Goal: Answer question/provide support: Share knowledge or assist other users

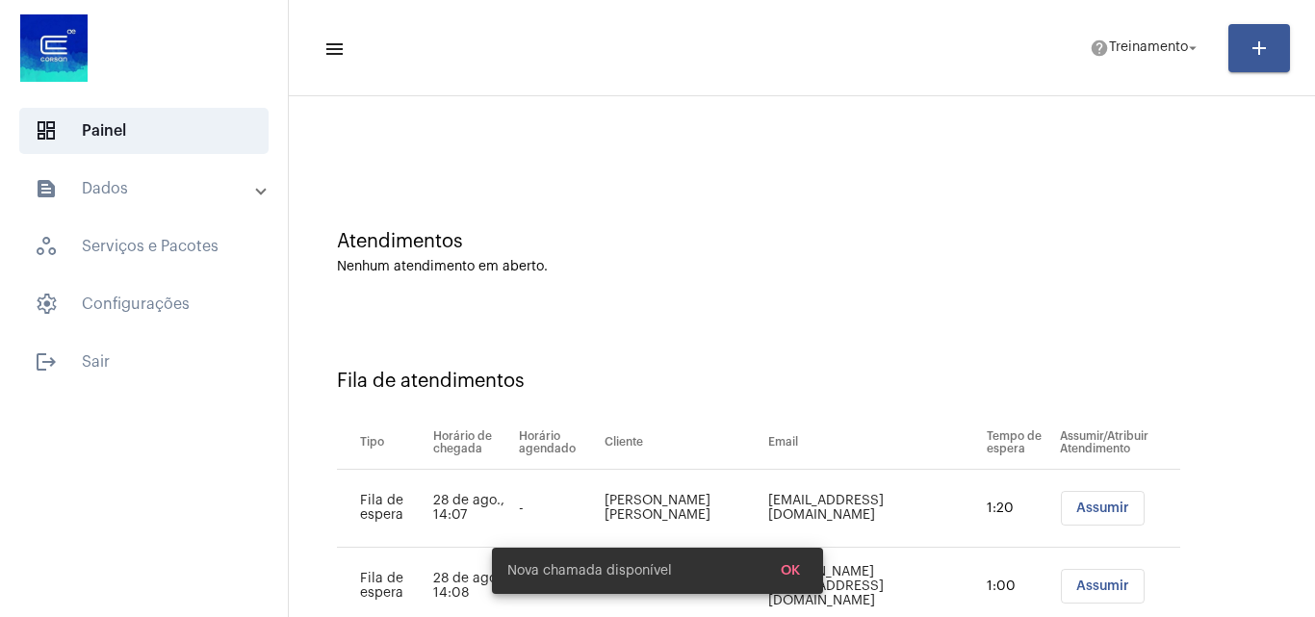
scroll to position [104, 0]
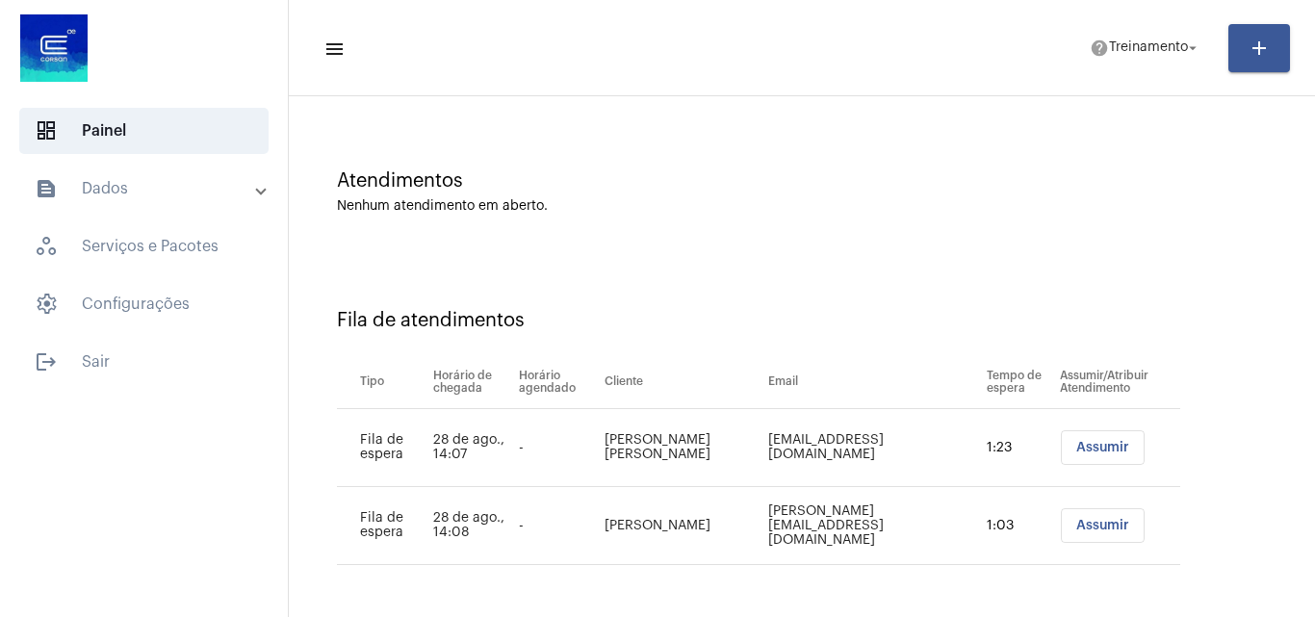
click at [1077, 447] on span "Assumir" at bounding box center [1102, 447] width 53 height 13
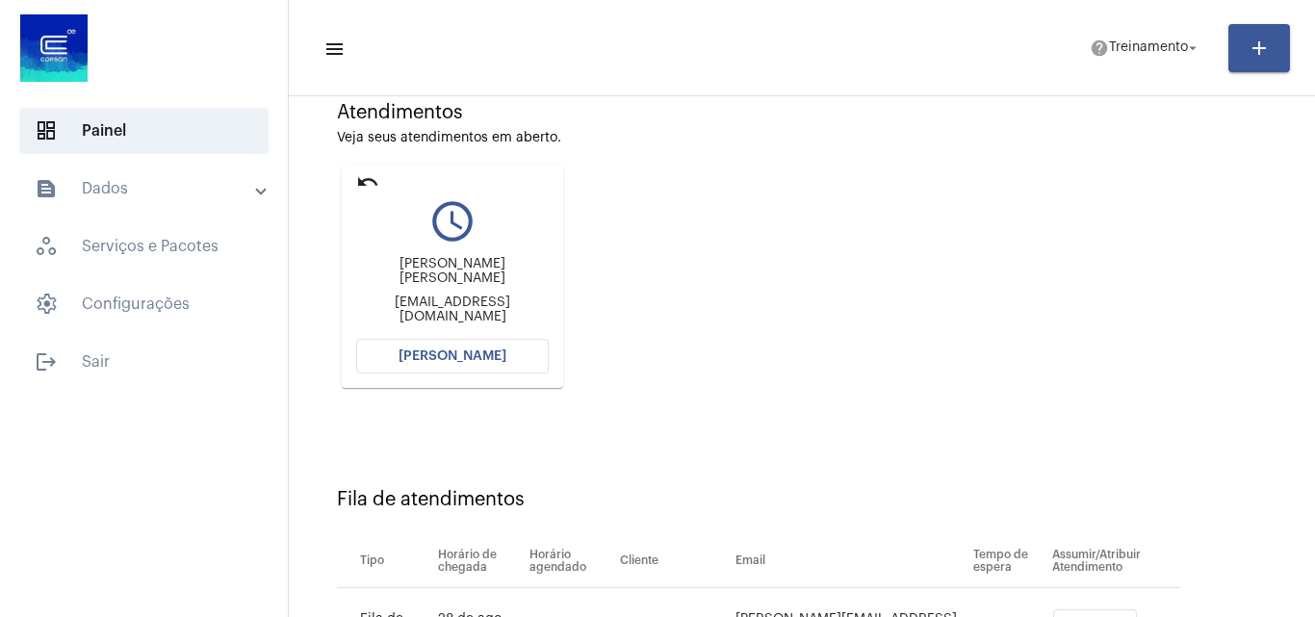
scroll to position [0, 0]
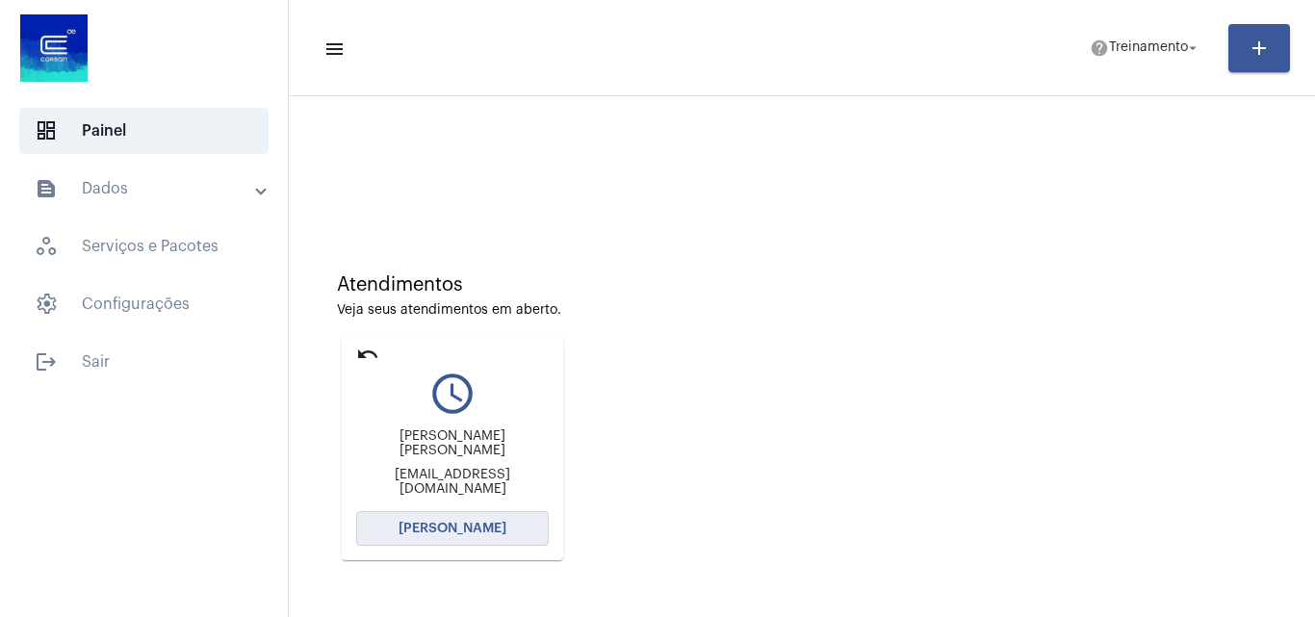
click at [447, 523] on span "[PERSON_NAME]" at bounding box center [453, 528] width 108 height 13
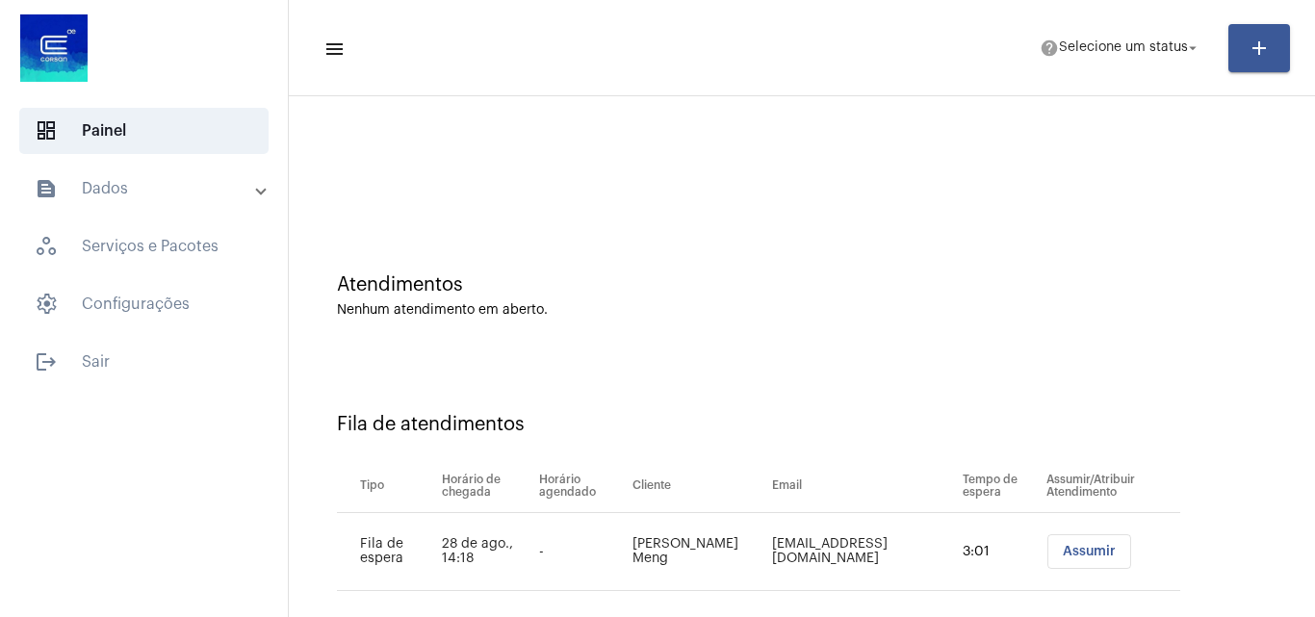
scroll to position [26, 0]
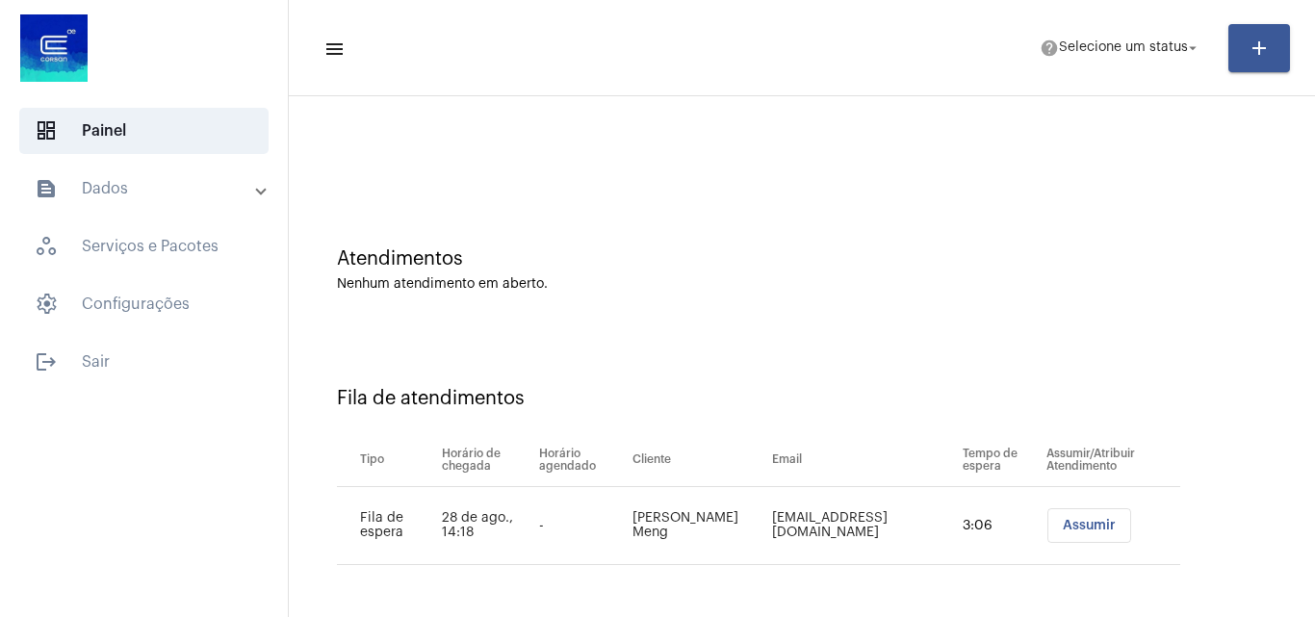
click at [1063, 526] on span "Assumir" at bounding box center [1089, 525] width 53 height 13
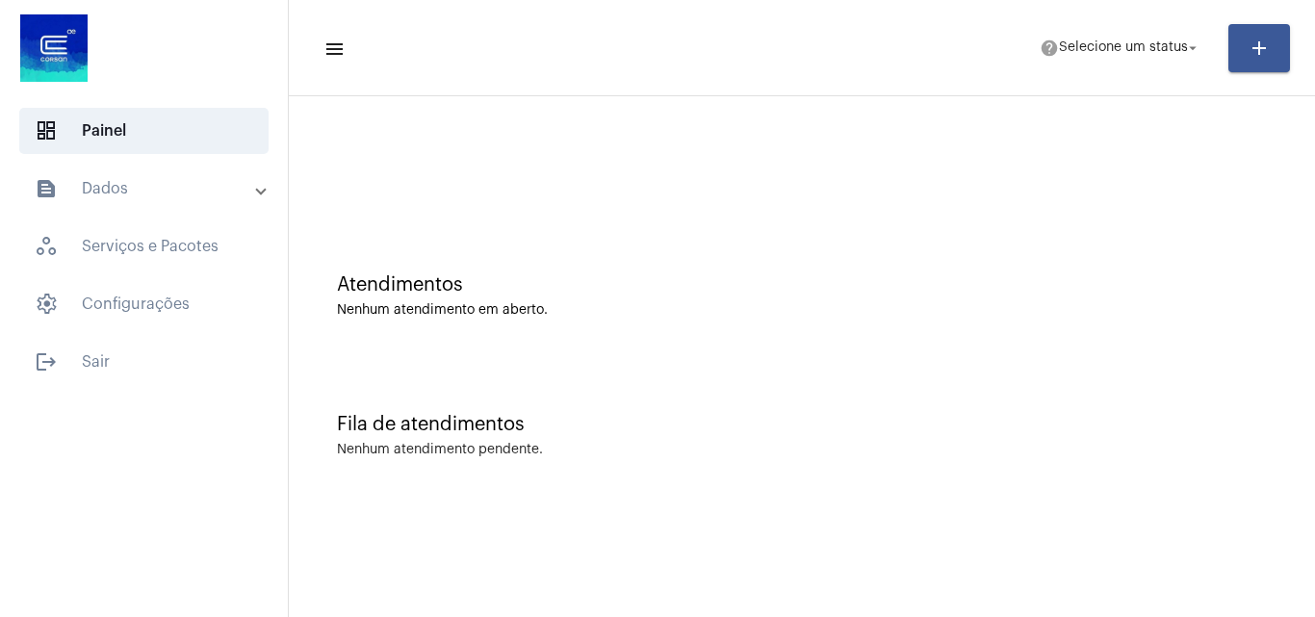
scroll to position [0, 0]
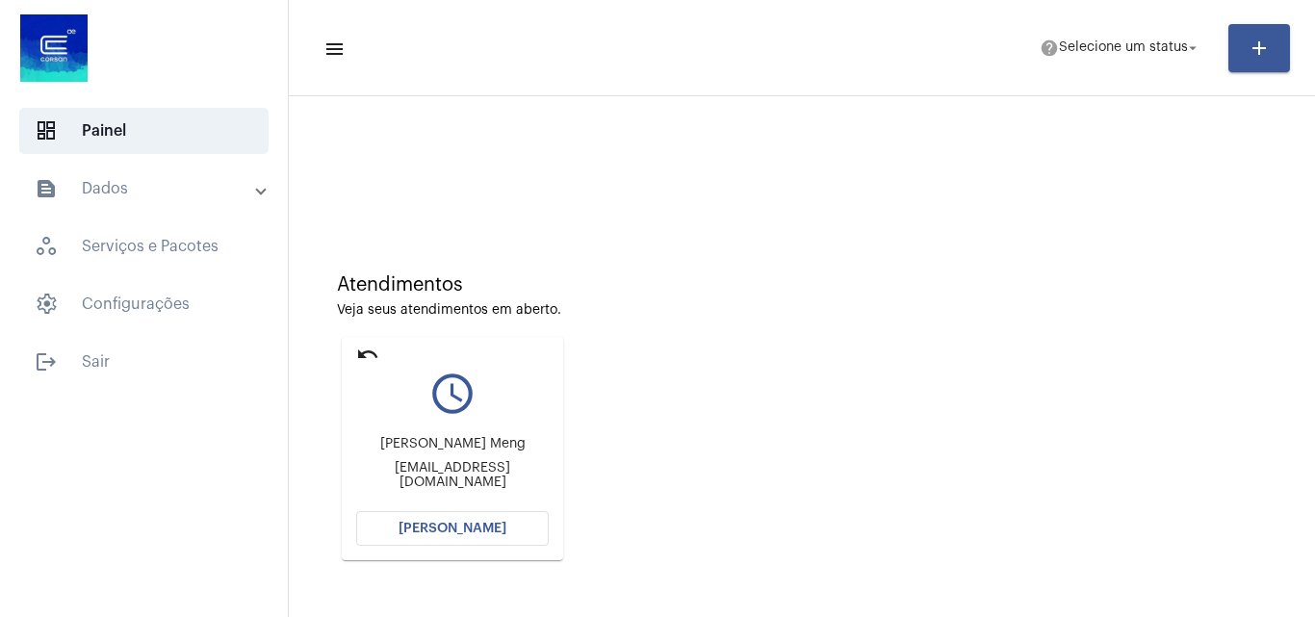
click at [481, 539] on button "[PERSON_NAME]" at bounding box center [452, 528] width 193 height 35
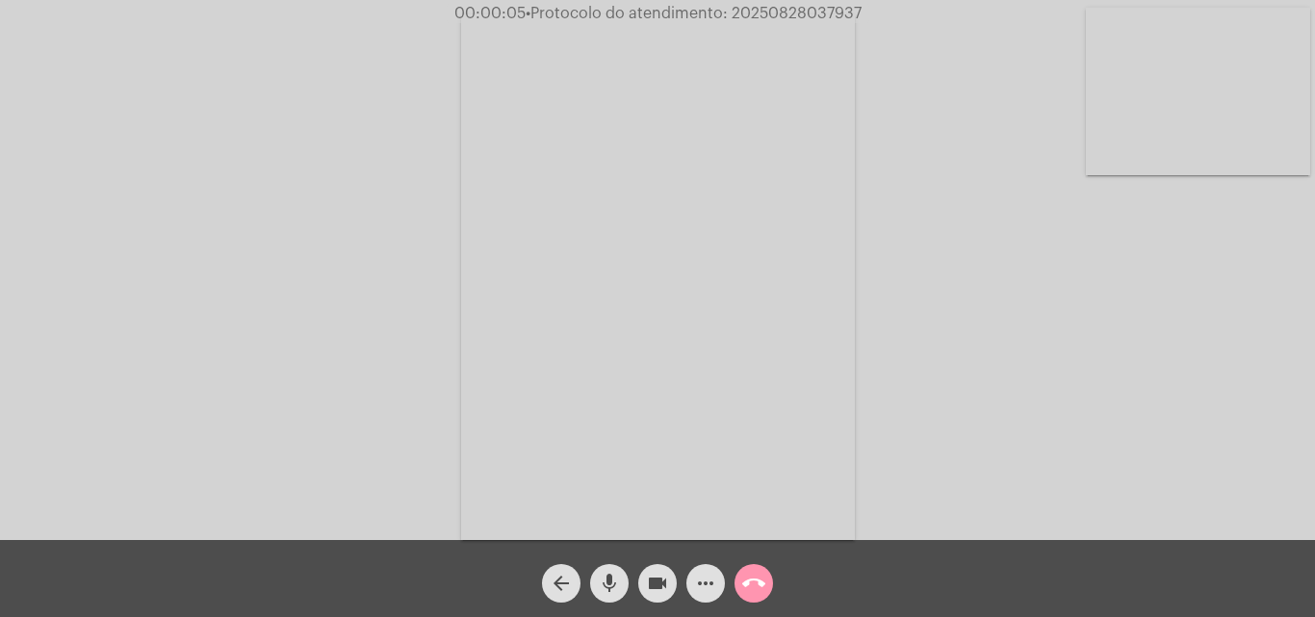
click at [604, 579] on mat-icon "mic" at bounding box center [609, 583] width 23 height 23
click at [652, 577] on mat-icon "videocam" at bounding box center [657, 583] width 23 height 23
click at [652, 577] on mat-icon "videocam_off" at bounding box center [657, 583] width 23 height 23
click at [606, 575] on mat-icon "mic_off" at bounding box center [609, 583] width 23 height 23
click at [612, 583] on mat-icon "mic" at bounding box center [609, 583] width 23 height 23
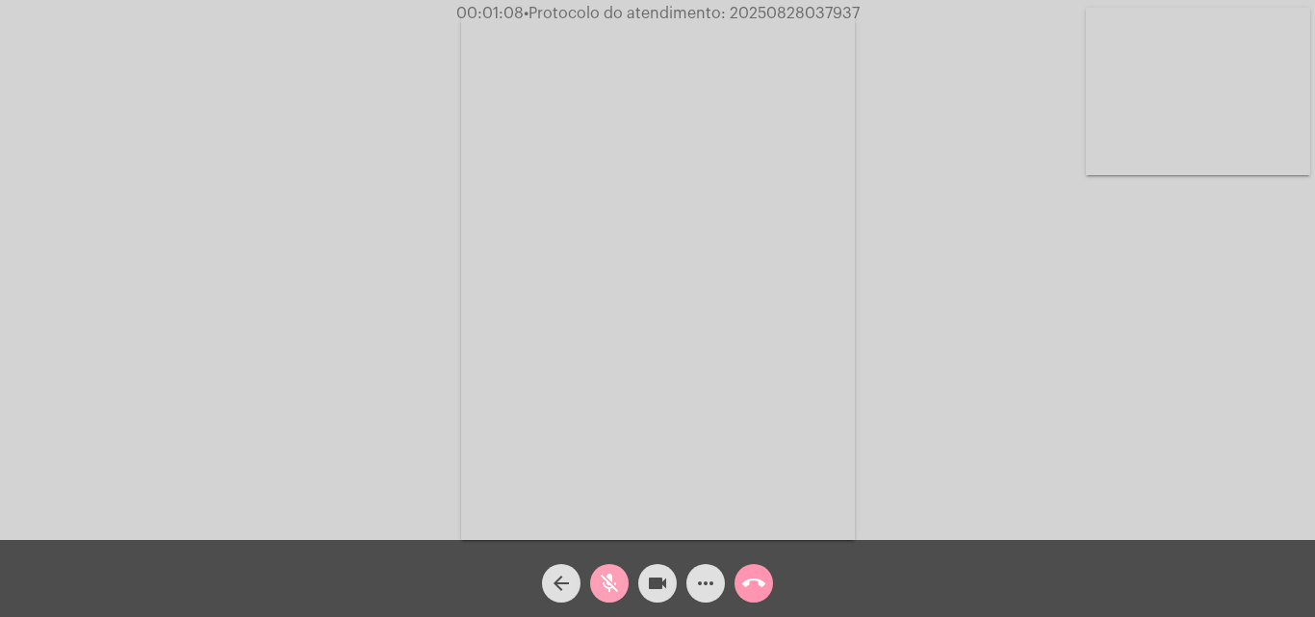
click at [607, 591] on mat-icon "mic_off" at bounding box center [609, 583] width 23 height 23
click at [608, 574] on mat-icon "mic" at bounding box center [609, 583] width 23 height 23
click at [599, 591] on button "mic_off" at bounding box center [609, 583] width 39 height 39
click at [609, 577] on mat-icon "mic" at bounding box center [609, 583] width 23 height 23
click at [607, 576] on mat-icon "mic_off" at bounding box center [609, 583] width 23 height 23
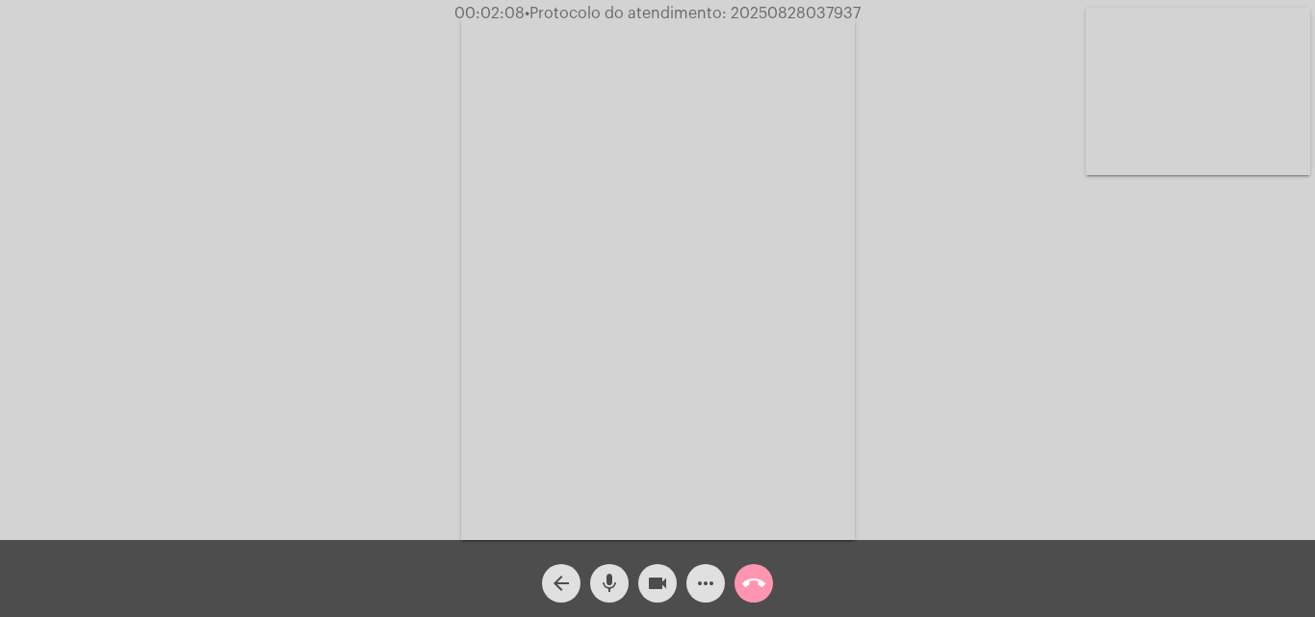
click at [599, 581] on mat-icon "mic" at bounding box center [609, 583] width 23 height 23
click at [601, 578] on mat-icon "mic_off" at bounding box center [609, 583] width 23 height 23
click at [599, 578] on mat-icon "mic" at bounding box center [609, 583] width 23 height 23
click at [614, 577] on mat-icon "mic_off" at bounding box center [609, 583] width 23 height 23
click at [605, 576] on mat-icon "mic" at bounding box center [609, 583] width 23 height 23
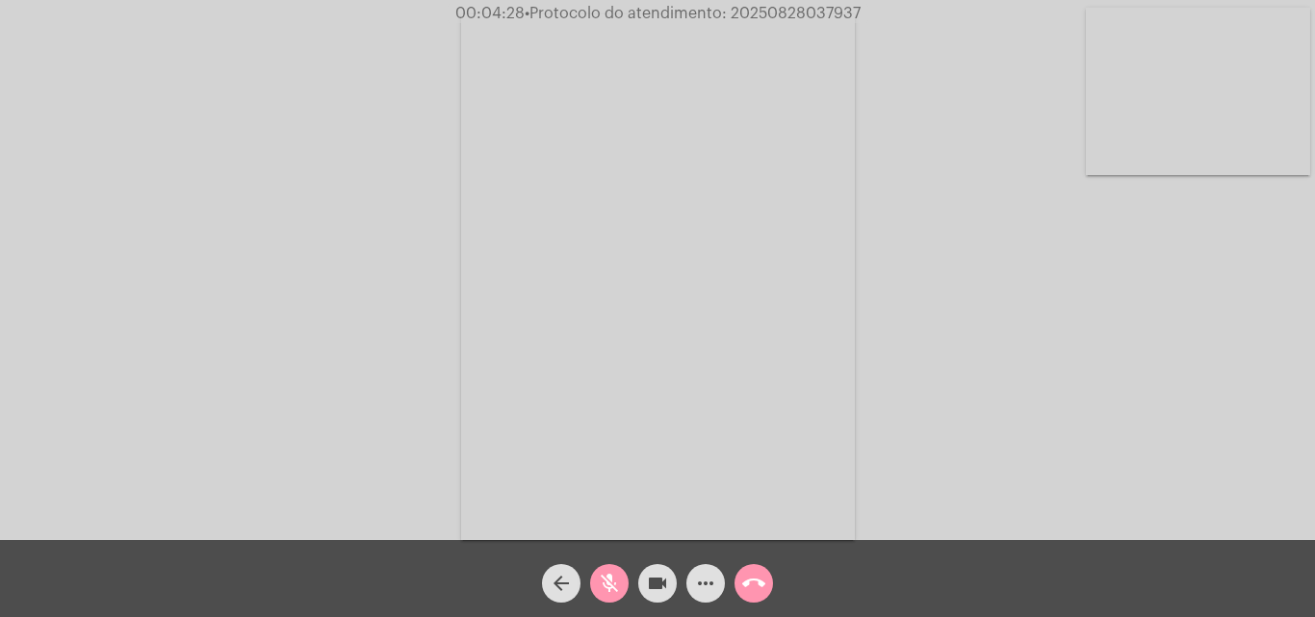
click at [604, 581] on mat-icon "mic_off" at bounding box center [609, 583] width 23 height 23
click at [609, 577] on mat-icon "mic" at bounding box center [609, 583] width 23 height 23
click at [673, 589] on button "videocam" at bounding box center [657, 583] width 39 height 39
click at [604, 591] on mat-icon "mic_off" at bounding box center [609, 583] width 23 height 23
drag, startPoint x: 667, startPoint y: 588, endPoint x: 620, endPoint y: 474, distance: 123.9
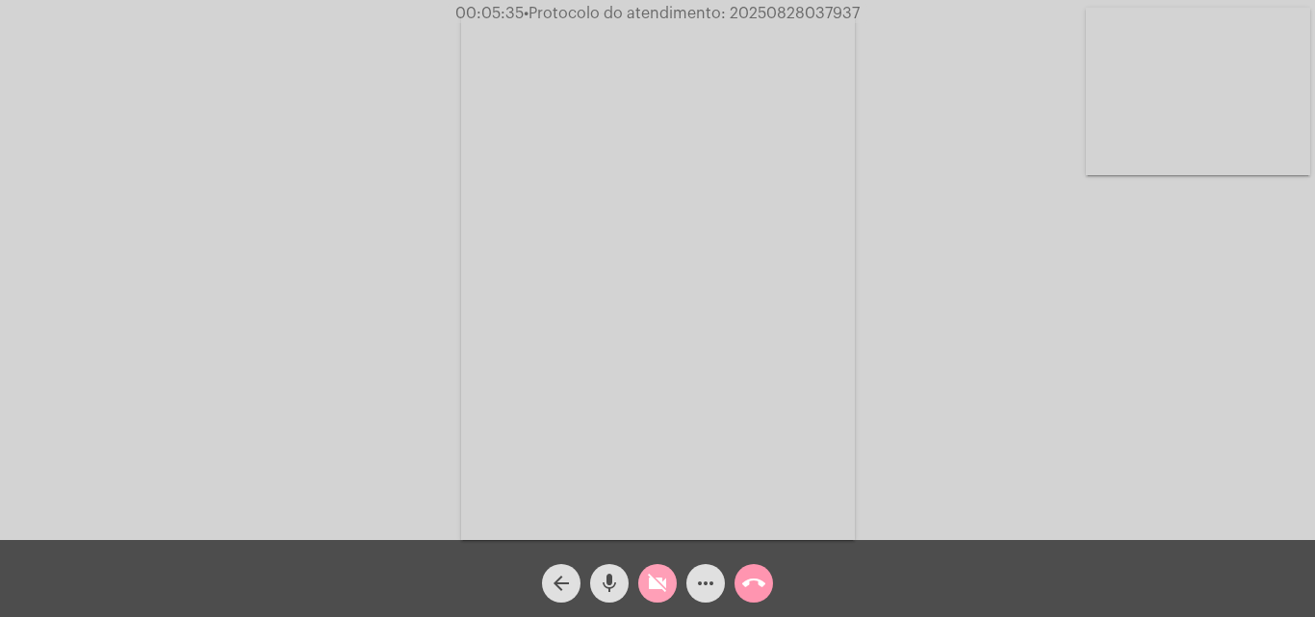
click at [664, 588] on mat-icon "videocam_off" at bounding box center [657, 583] width 23 height 23
click at [601, 589] on mat-icon "mic" at bounding box center [609, 583] width 23 height 23
click at [1079, 385] on div "Acessando Câmera e Microfone..." at bounding box center [657, 275] width 1311 height 540
click at [608, 578] on mat-icon "mic_off" at bounding box center [609, 583] width 23 height 23
click at [608, 578] on mat-icon "mic" at bounding box center [609, 583] width 23 height 23
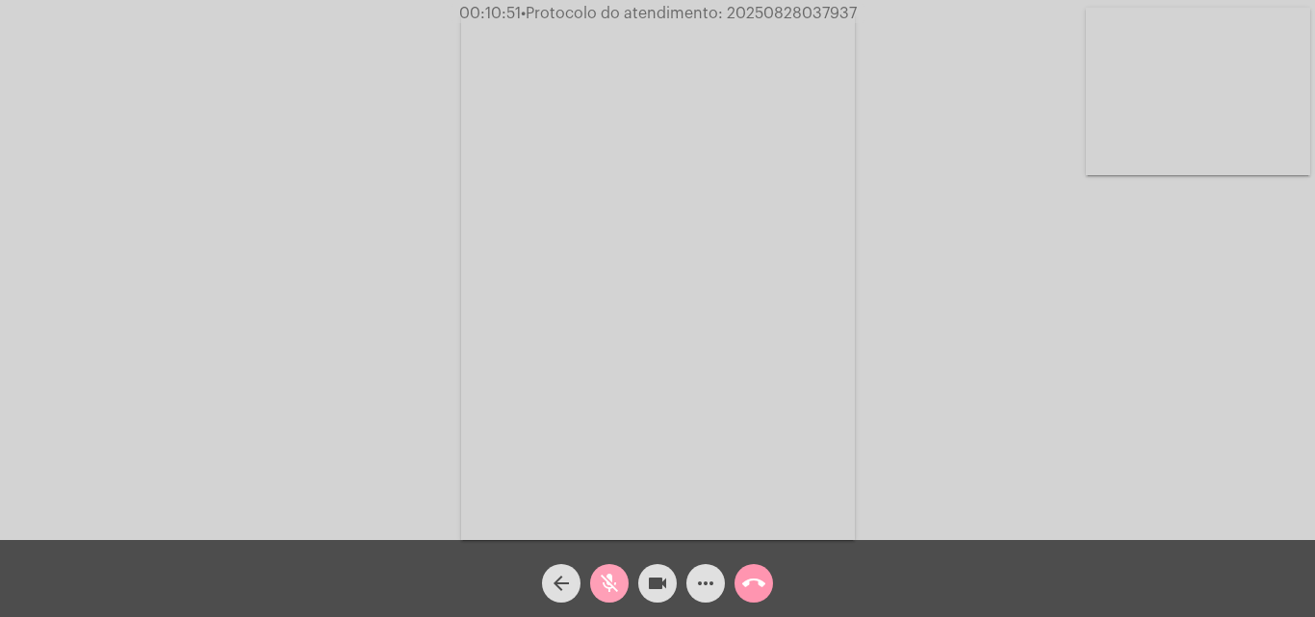
click at [608, 578] on mat-icon "mic_off" at bounding box center [609, 583] width 23 height 23
click at [612, 575] on mat-icon "mic" at bounding box center [609, 583] width 23 height 23
click at [1112, 397] on div "Acessando Câmera e Microfone..." at bounding box center [657, 275] width 1311 height 540
click at [618, 575] on mat-icon "mic_off" at bounding box center [609, 583] width 23 height 23
click at [610, 568] on span "mic" at bounding box center [609, 583] width 23 height 39
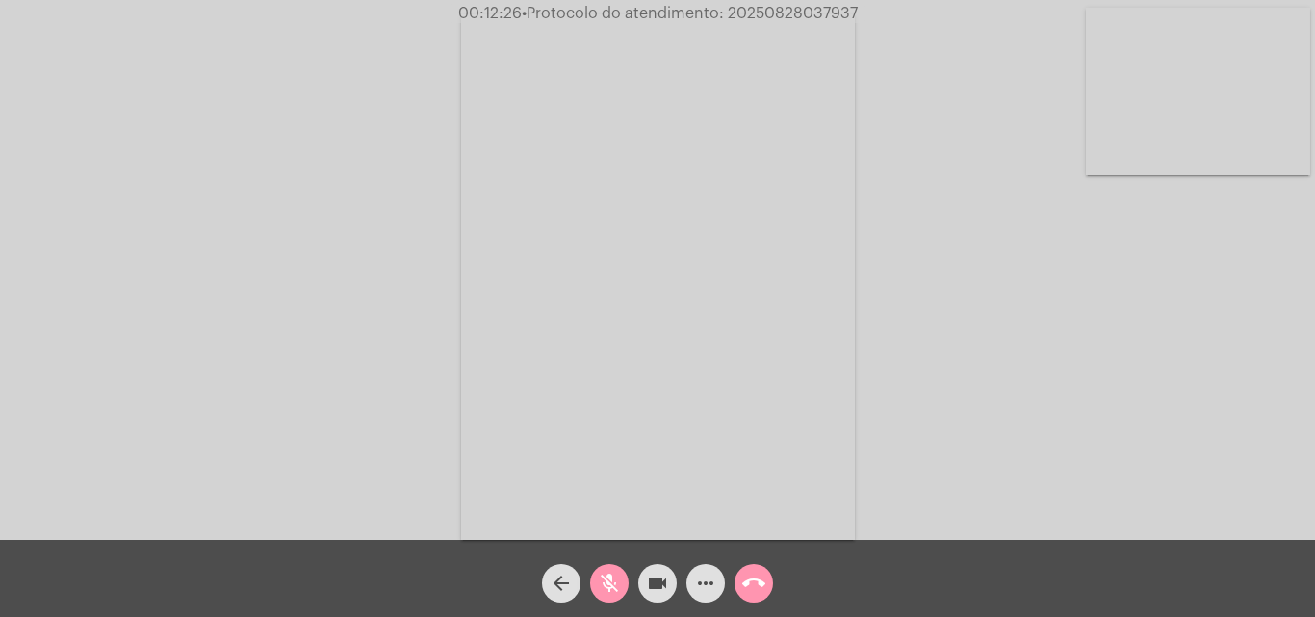
click at [611, 584] on mat-icon "mic_off" at bounding box center [609, 583] width 23 height 23
click at [605, 577] on mat-icon "mic" at bounding box center [609, 583] width 23 height 23
click at [618, 578] on mat-icon "mic_off" at bounding box center [609, 583] width 23 height 23
click at [712, 579] on mat-icon "more_horiz" at bounding box center [705, 583] width 23 height 23
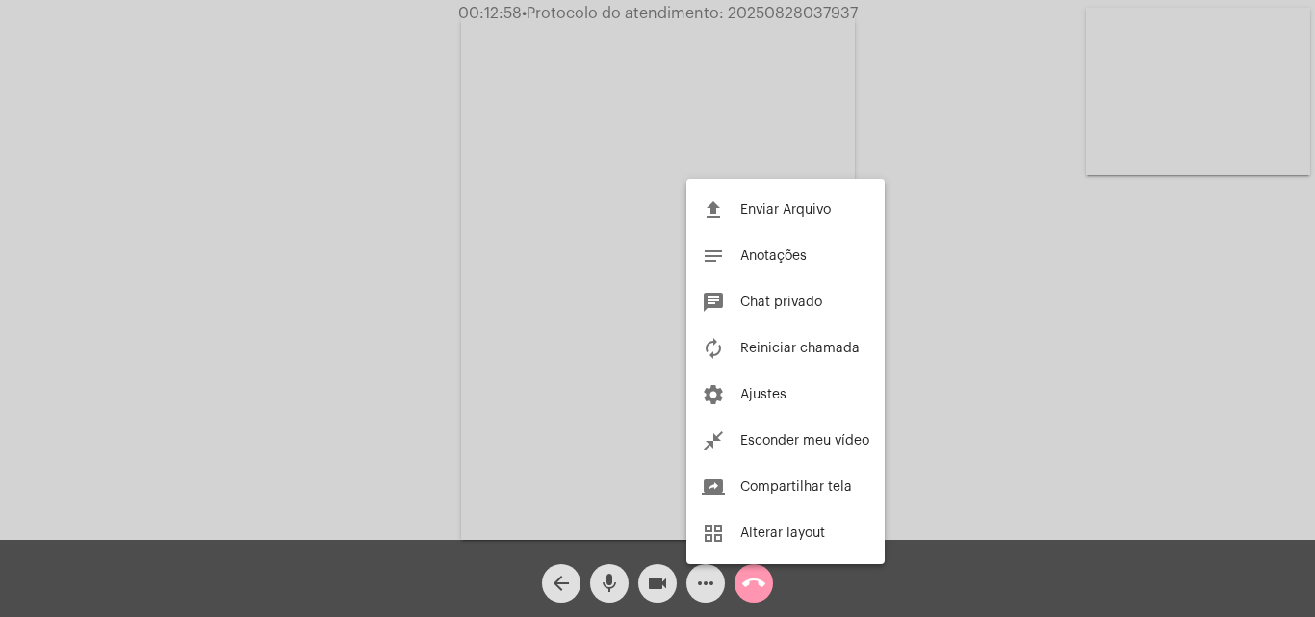
click at [409, 296] on div at bounding box center [657, 308] width 1315 height 617
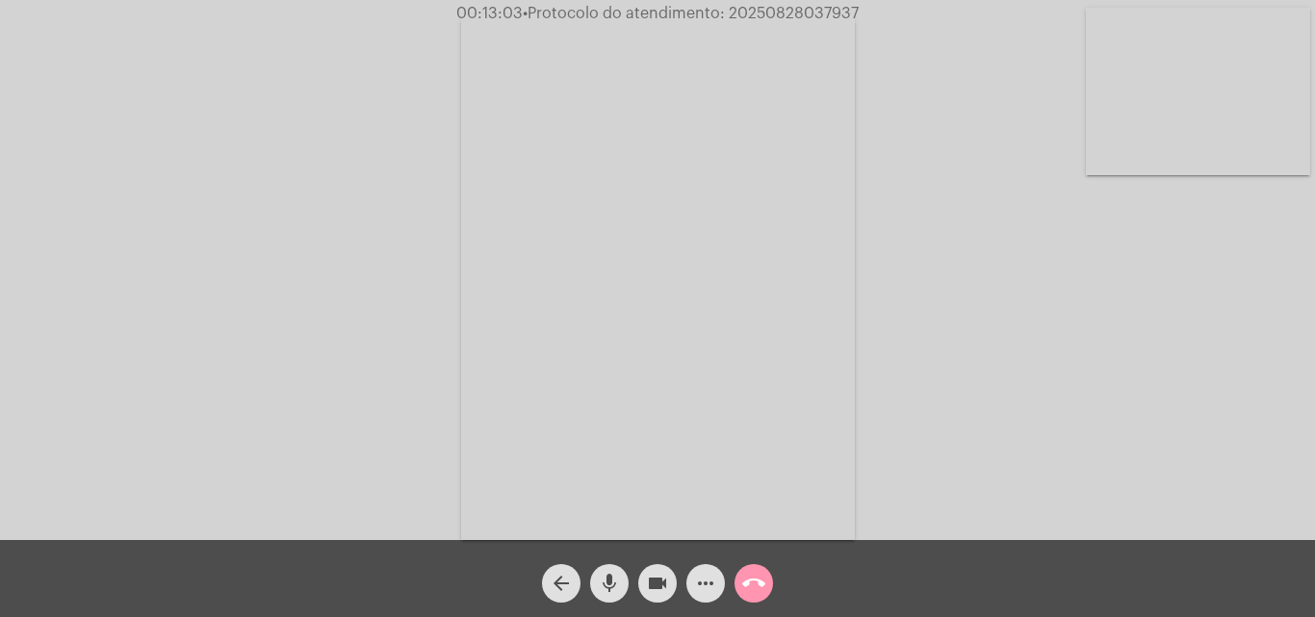
click at [705, 588] on mat-icon "more_horiz" at bounding box center [705, 583] width 23 height 23
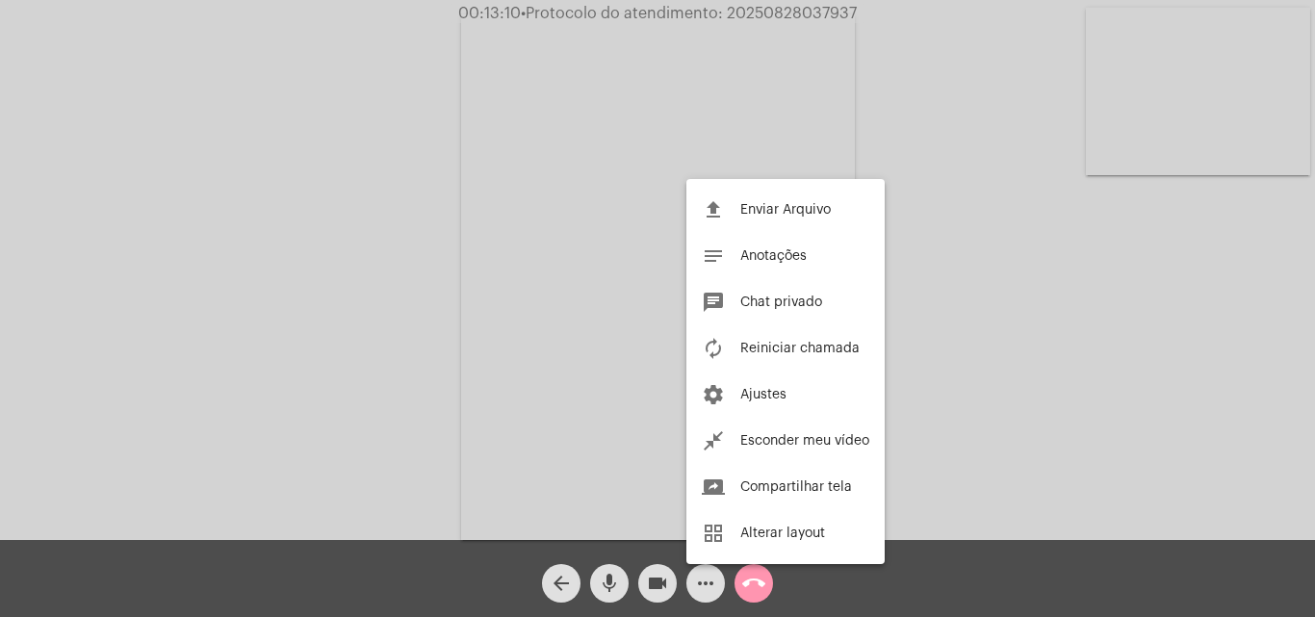
click at [347, 332] on div at bounding box center [657, 308] width 1315 height 617
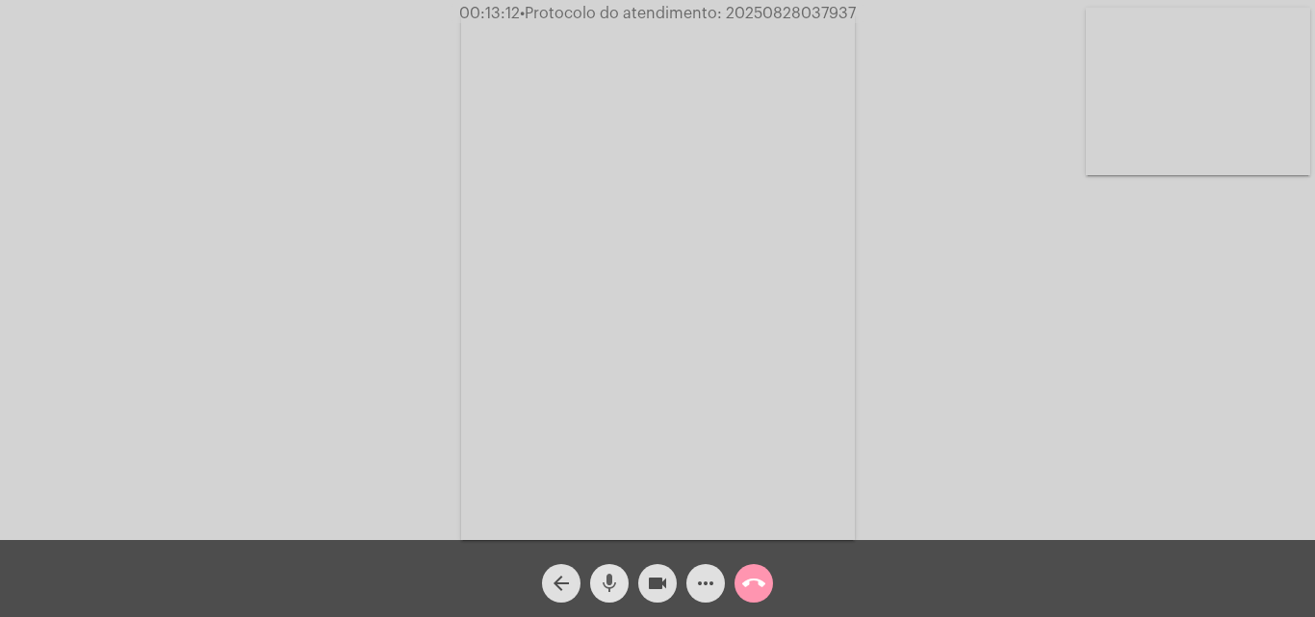
click at [607, 579] on mat-icon "mic" at bounding box center [609, 583] width 23 height 23
click at [608, 575] on mat-icon "mic_off" at bounding box center [609, 583] width 23 height 23
click at [617, 575] on mat-icon "mic" at bounding box center [609, 583] width 23 height 23
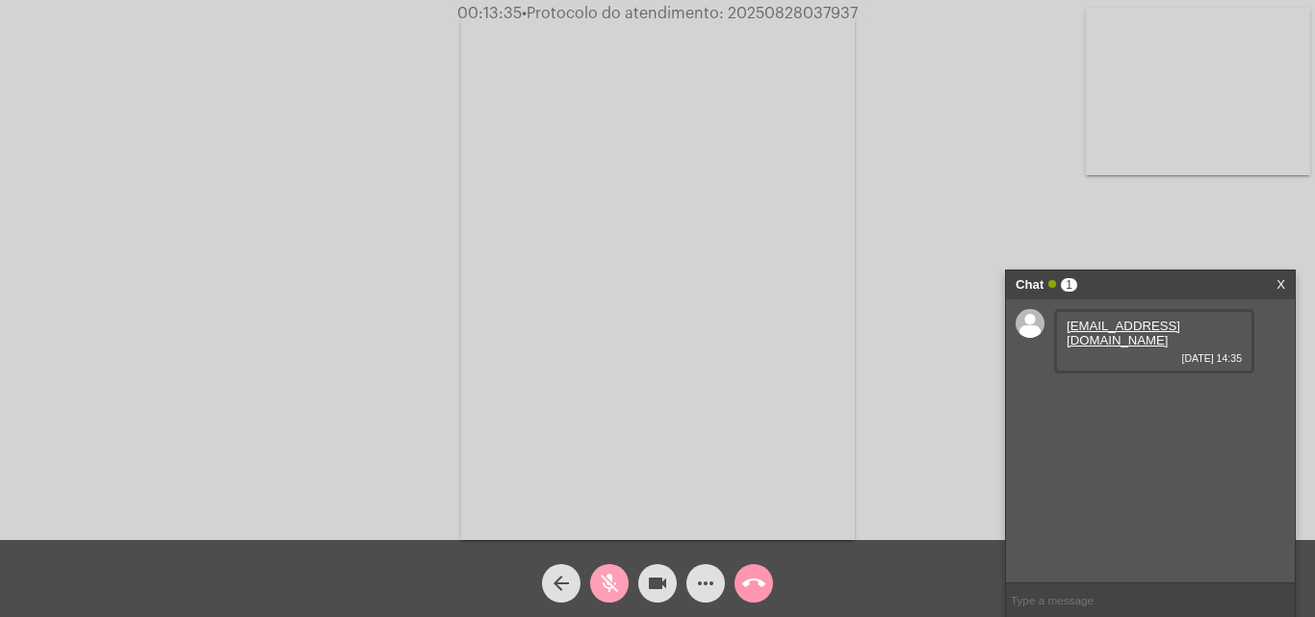
click at [610, 584] on mat-icon "mic_off" at bounding box center [609, 583] width 23 height 23
drag, startPoint x: 1038, startPoint y: 600, endPoint x: 547, endPoint y: 340, distance: 555.5
click at [547, 340] on video at bounding box center [658, 277] width 394 height 526
click at [279, 150] on video at bounding box center [294, 276] width 394 height 526
click at [759, 11] on span "• Protocolo do atendimento: 20250828037937" at bounding box center [689, 13] width 336 height 15
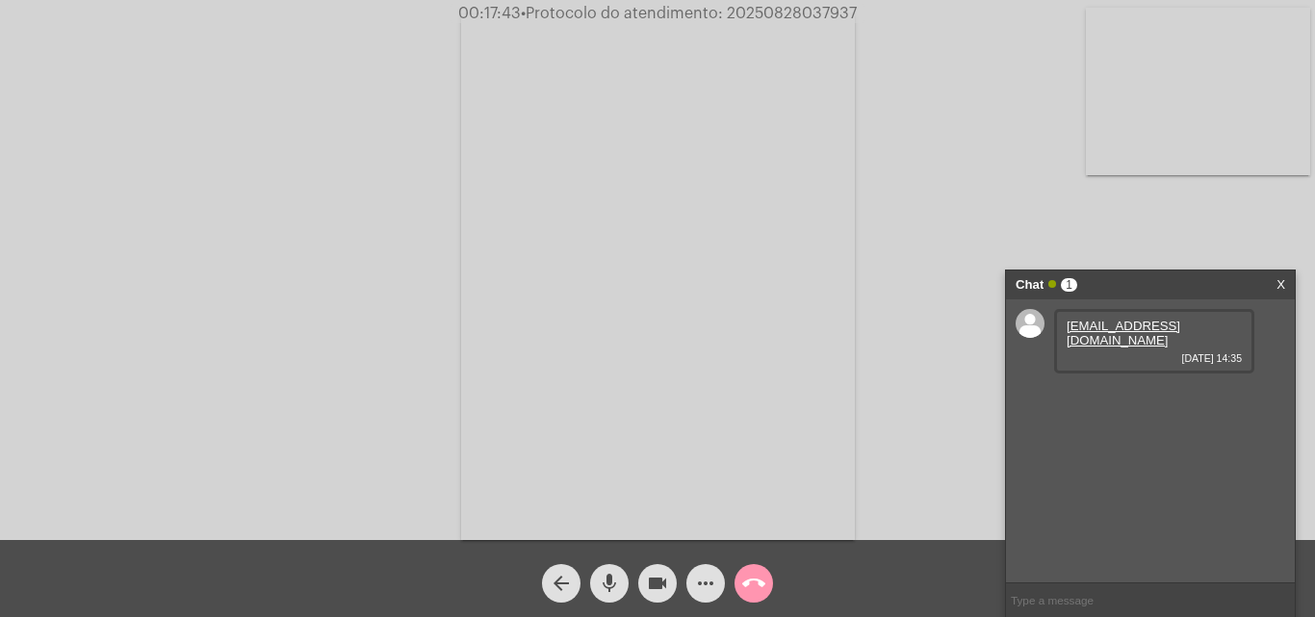
click at [759, 11] on span "• Protocolo do atendimento: 20250828037937" at bounding box center [689, 13] width 336 height 15
copy span "20250828037937"
click at [609, 576] on mat-icon "mic" at bounding box center [609, 583] width 23 height 23
copy span "20250828037937"
click at [605, 582] on mat-icon "mic_off" at bounding box center [609, 583] width 23 height 23
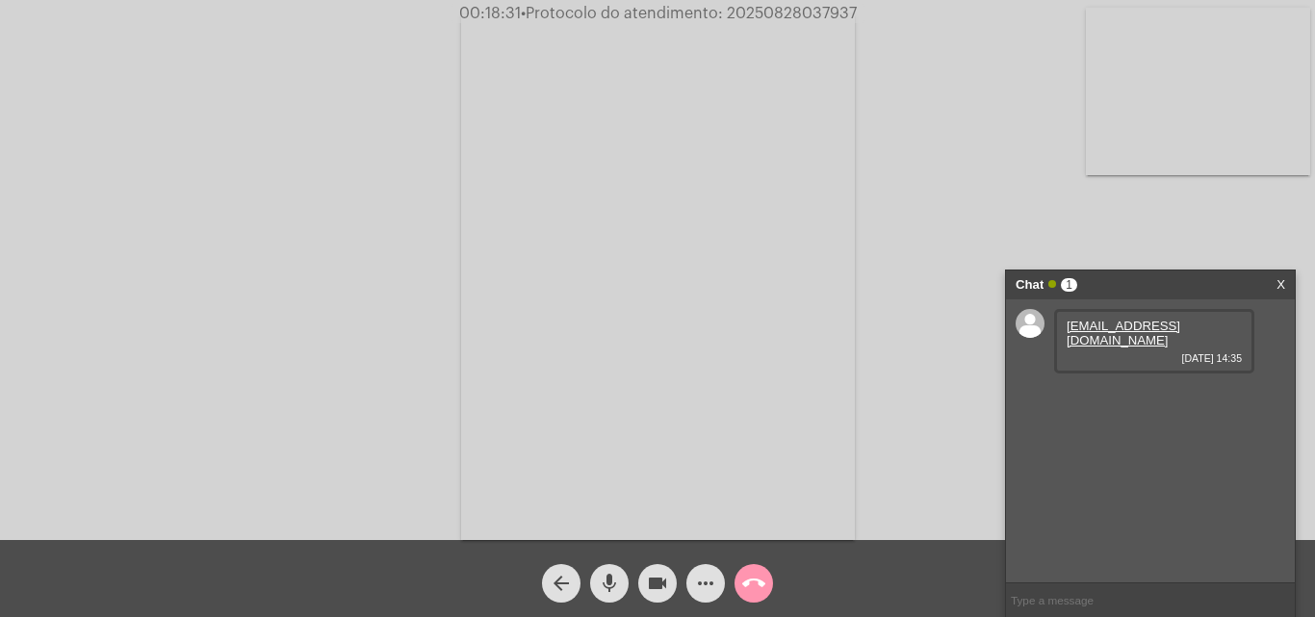
copy span "20250828037937"
click at [1046, 601] on input "text" at bounding box center [1150, 600] width 289 height 34
paste input "20250828037937"
type input "20250828037937"
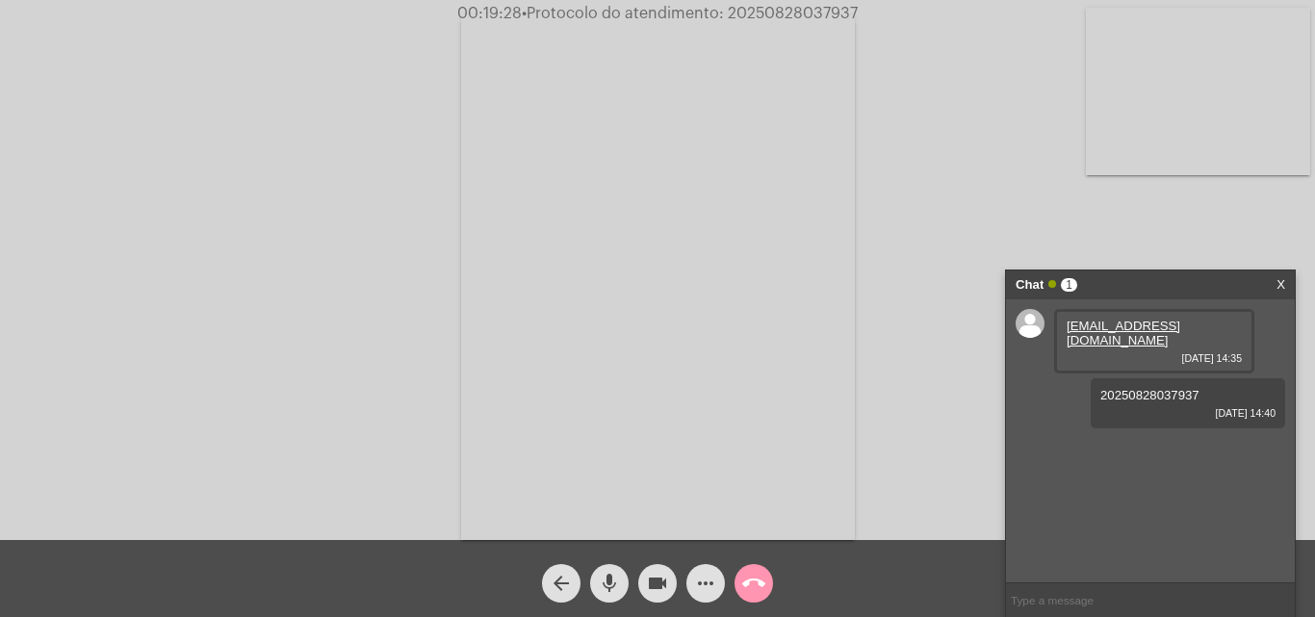
click at [762, 575] on mat-icon "call_end" at bounding box center [753, 583] width 23 height 23
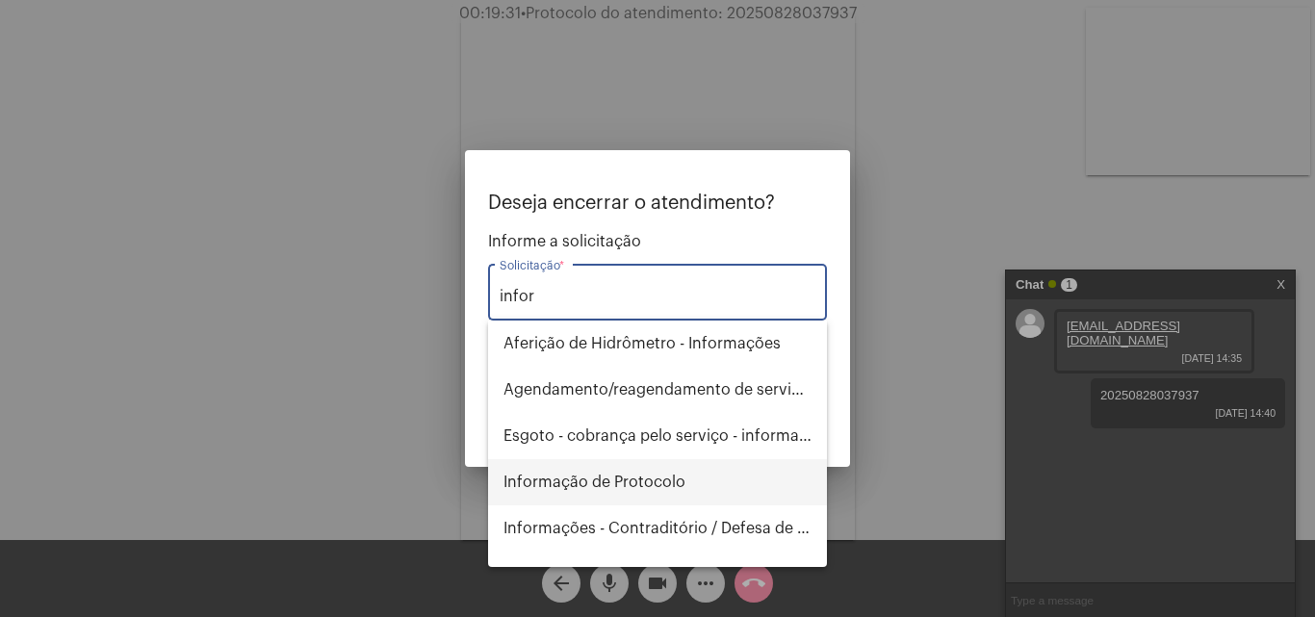
click at [587, 480] on span "Informação de Protocolo" at bounding box center [657, 482] width 308 height 46
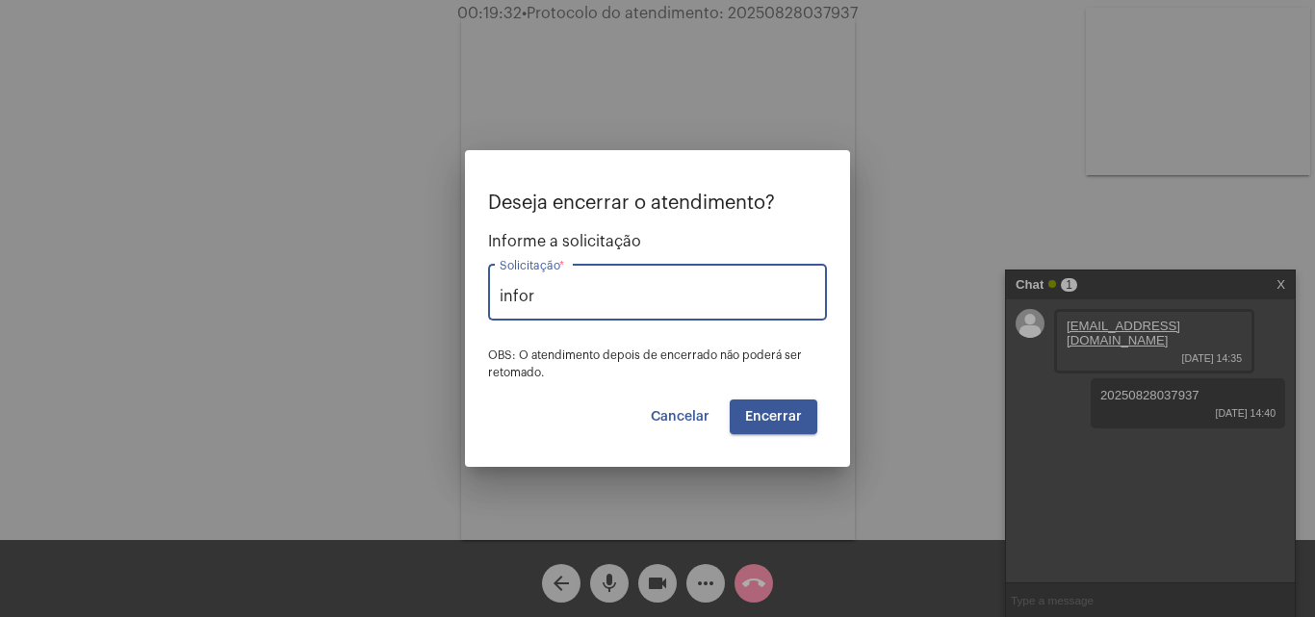
type input "Informação de Protocolo"
click at [768, 414] on span "Encerrar" at bounding box center [773, 416] width 57 height 13
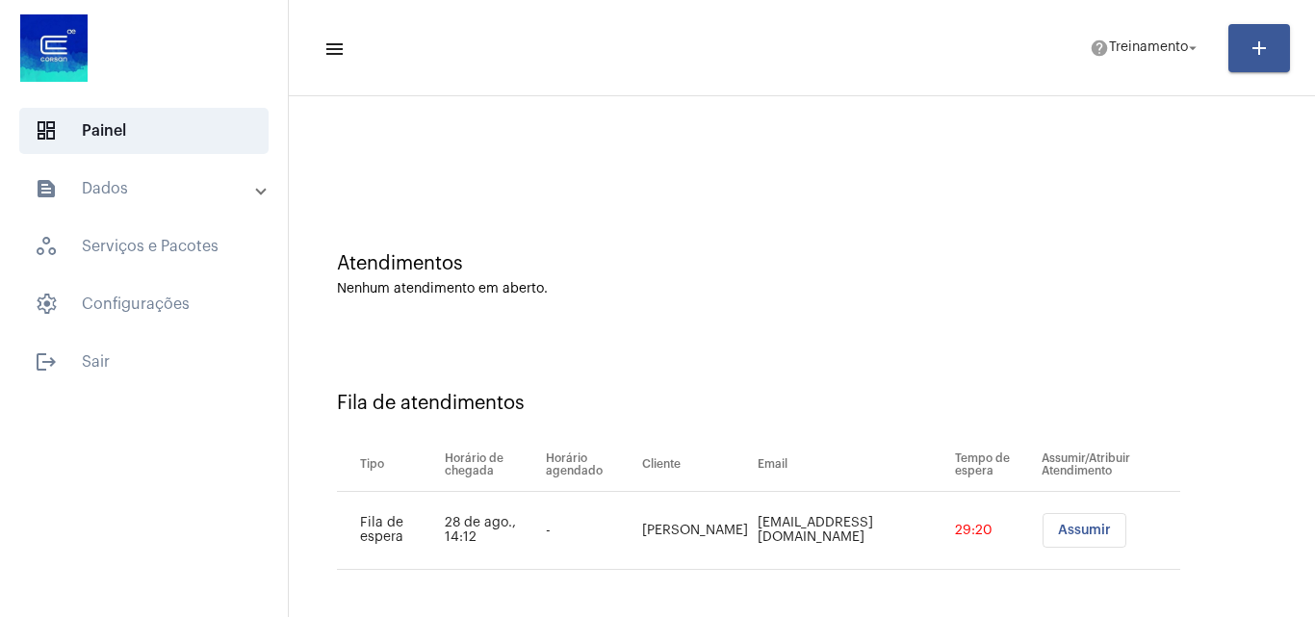
scroll to position [26, 0]
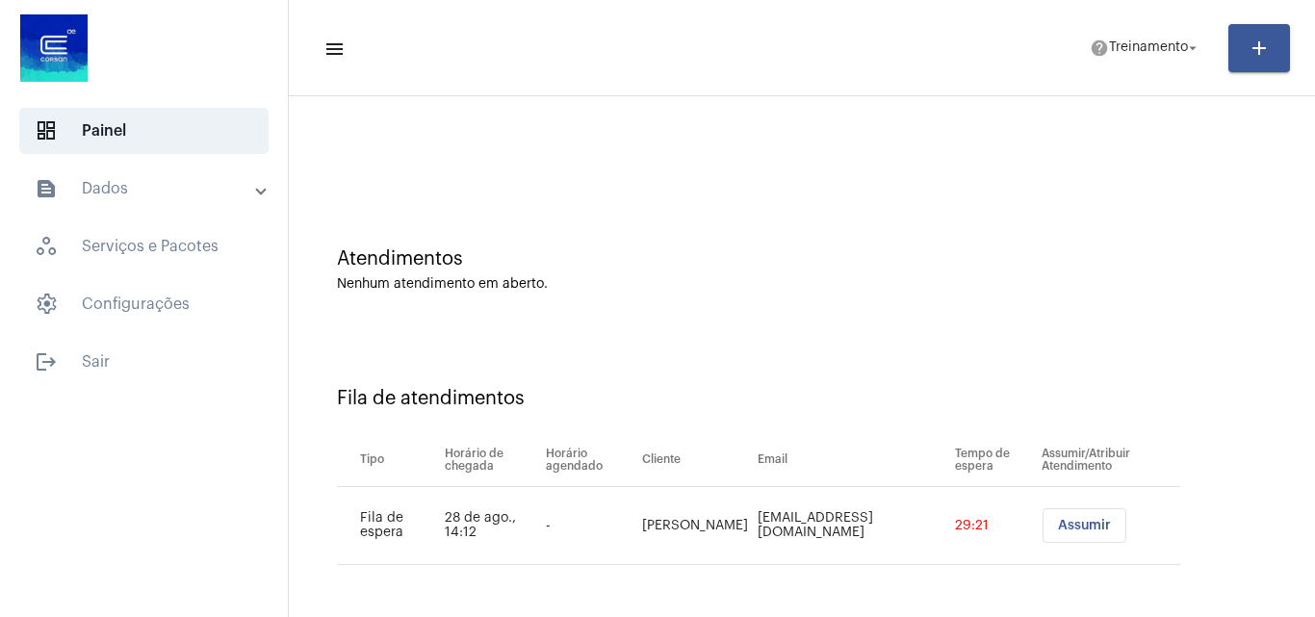
click at [1077, 526] on span "Assumir" at bounding box center [1084, 525] width 53 height 13
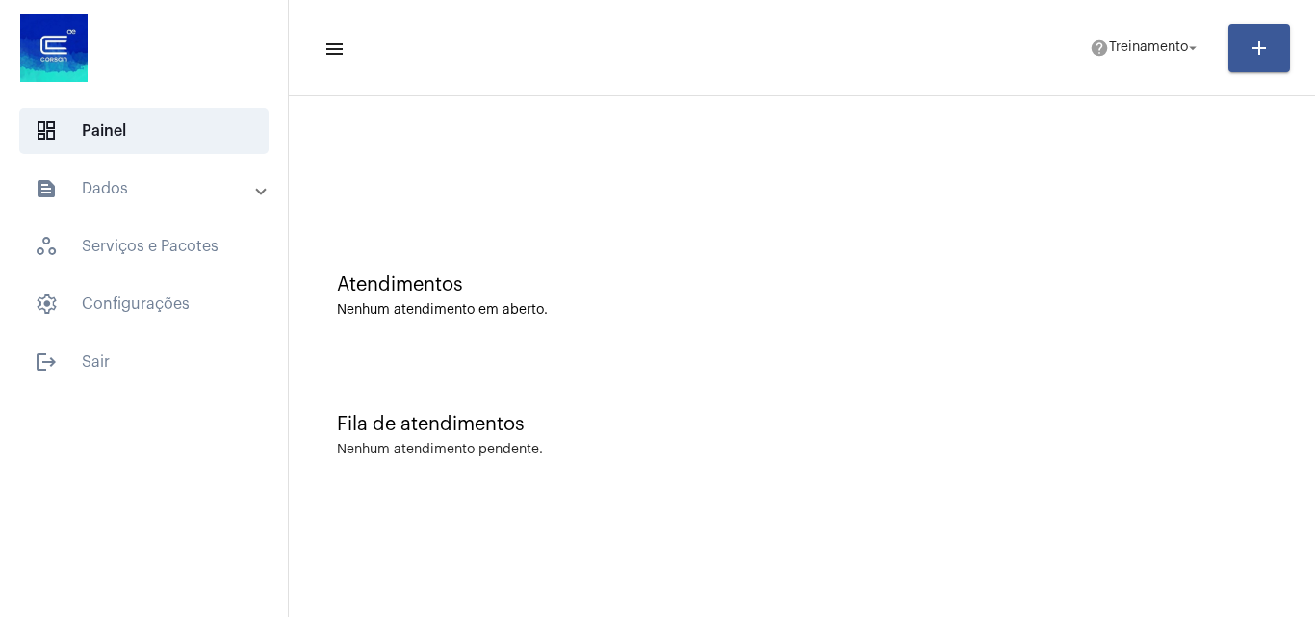
scroll to position [0, 0]
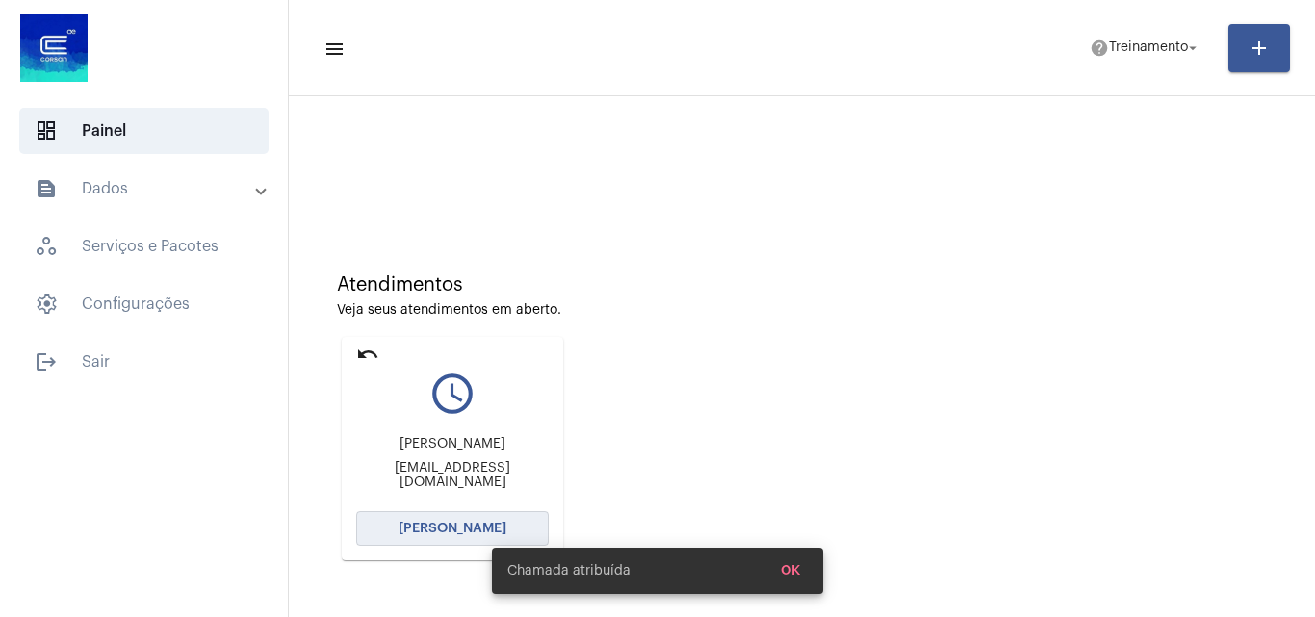
click at [443, 529] on span "[PERSON_NAME]" at bounding box center [453, 528] width 108 height 13
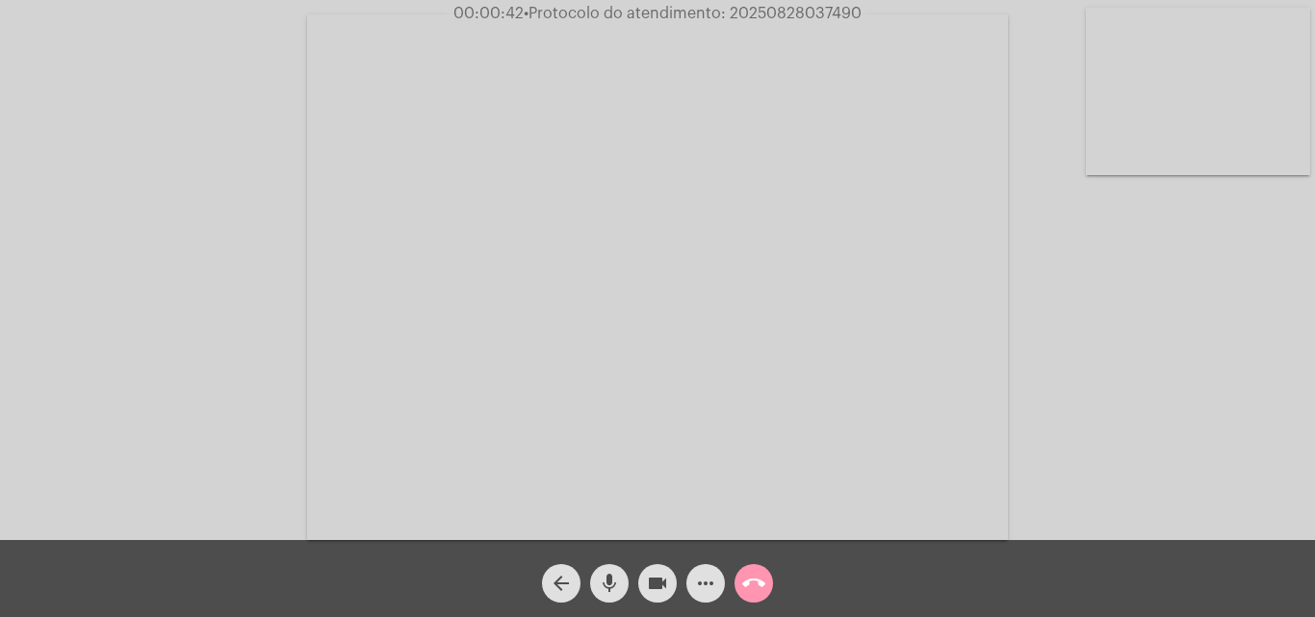
click at [1074, 393] on div "Acessando Câmera e Microfone..." at bounding box center [657, 275] width 1311 height 540
click at [606, 581] on mat-icon "mic" at bounding box center [609, 583] width 23 height 23
click at [1176, 349] on div "Acessando Câmera e Microfone..." at bounding box center [657, 275] width 1311 height 540
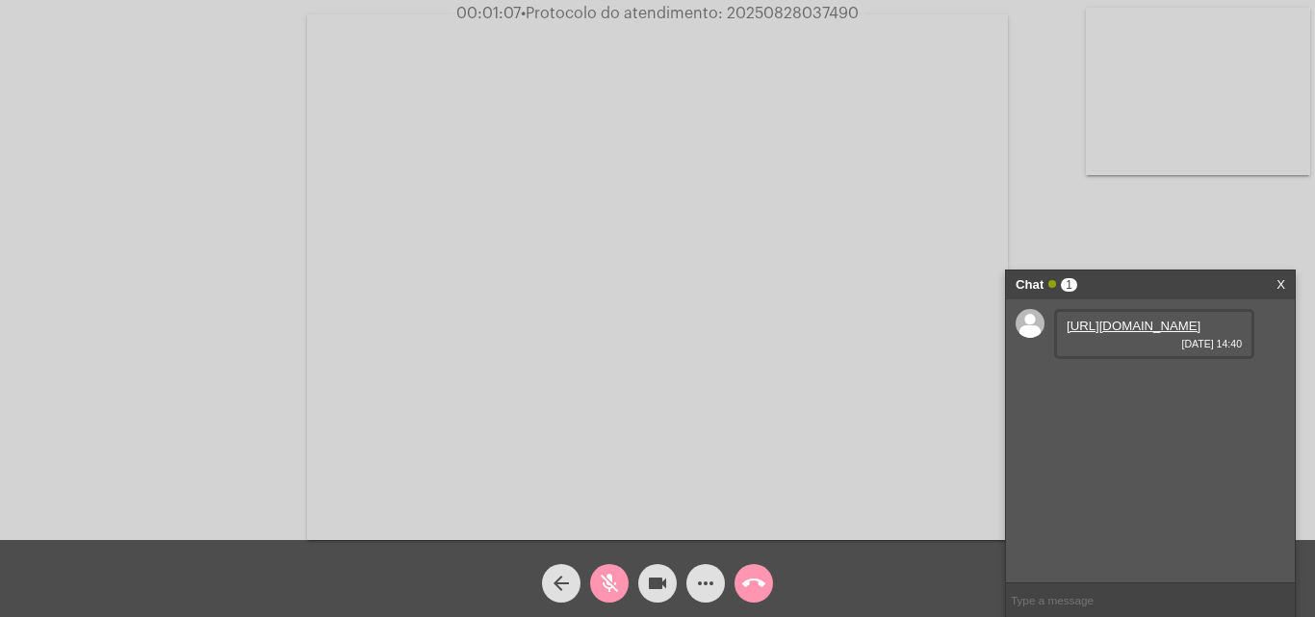
click at [1111, 333] on link "https://neft-transfer-bucket.s3.amazonaws.com/temp-dad19685-3af1-cca6-3234-396f…" at bounding box center [1134, 326] width 134 height 14
click at [612, 578] on mat-icon "mic_off" at bounding box center [609, 583] width 23 height 23
click at [607, 580] on mat-icon "mic" at bounding box center [609, 583] width 23 height 23
click at [609, 574] on mat-icon "mic_off" at bounding box center [609, 583] width 23 height 23
click at [1102, 605] on input "text" at bounding box center [1150, 600] width 289 height 34
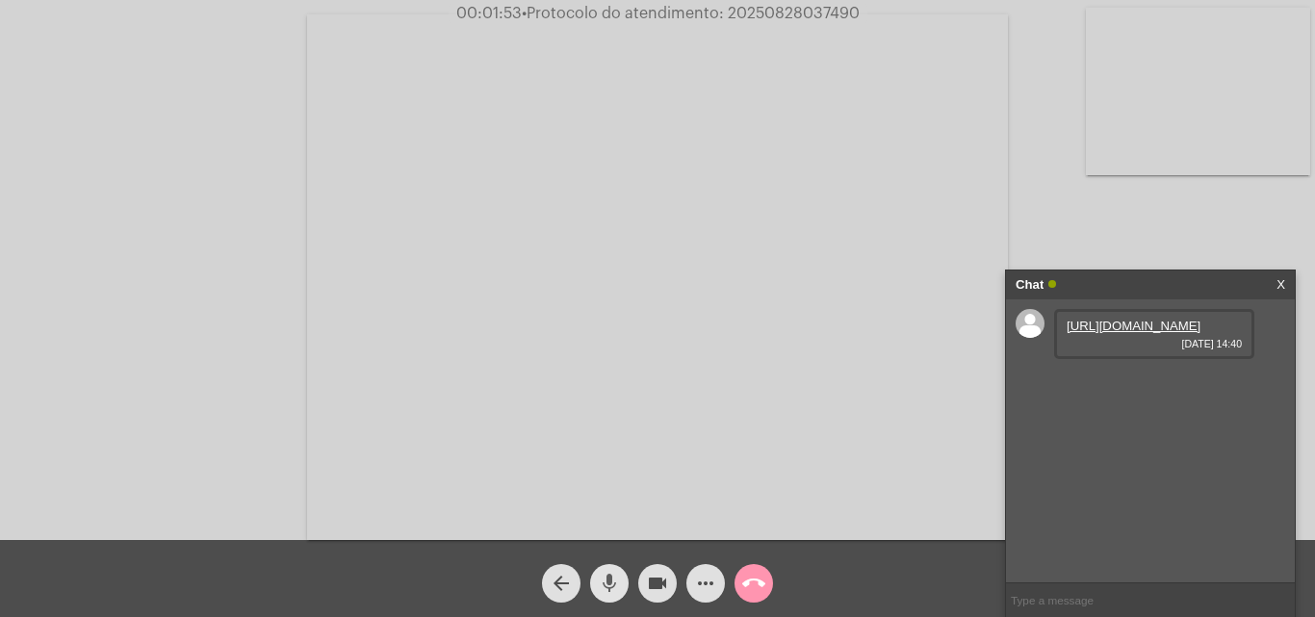
click at [608, 577] on mat-icon "mic" at bounding box center [609, 583] width 23 height 23
click at [609, 573] on mat-icon "mic_off" at bounding box center [609, 583] width 23 height 23
click at [603, 575] on mat-icon "mic" at bounding box center [609, 583] width 23 height 23
click at [607, 582] on mat-icon "mic_off" at bounding box center [609, 583] width 23 height 23
click at [603, 585] on mat-icon "mic" at bounding box center [609, 583] width 23 height 23
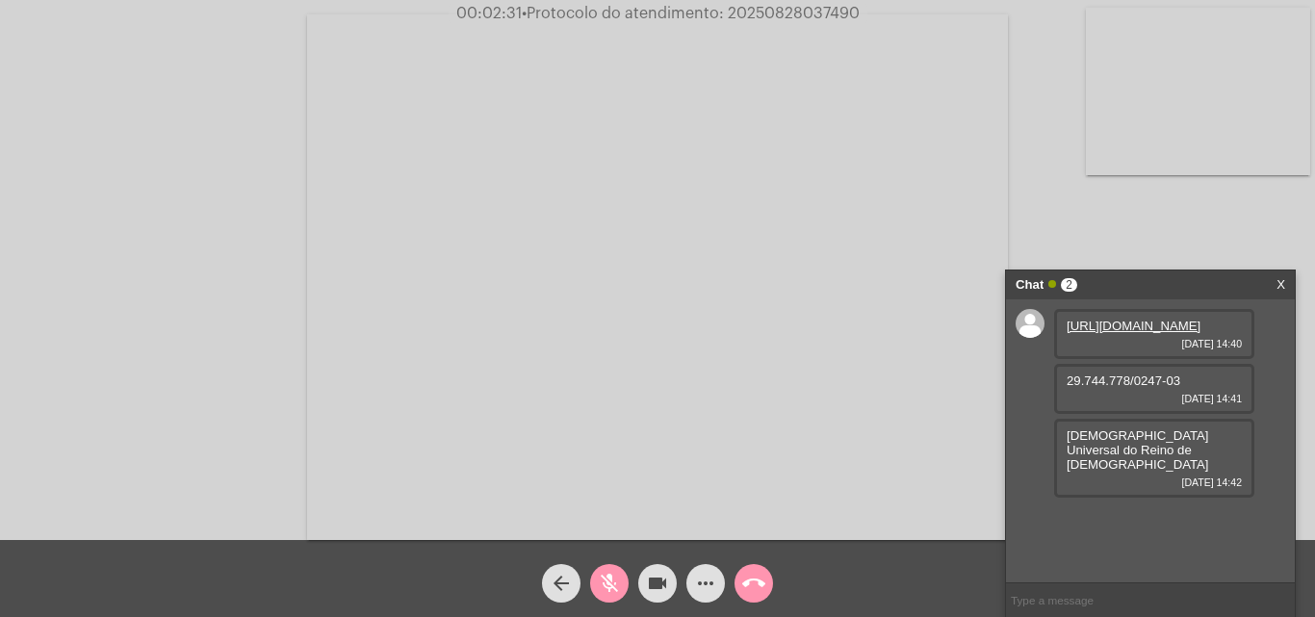
drag, startPoint x: 1063, startPoint y: 424, endPoint x: 1100, endPoint y: 438, distance: 40.2
click at [1222, 485] on div "https://neft-transfer-bucket.s3.amazonaws.com/temp-dad19685-3af1-cca6-3234-396f…" at bounding box center [1150, 440] width 289 height 283
click at [1100, 404] on span "28/08/2025 14:41" at bounding box center [1154, 399] width 175 height 12
drag, startPoint x: 1094, startPoint y: 415, endPoint x: 1161, endPoint y: 422, distance: 67.7
click at [1183, 414] on div "29.744.778/0247-03 28/08/2025 14:41" at bounding box center [1154, 389] width 200 height 50
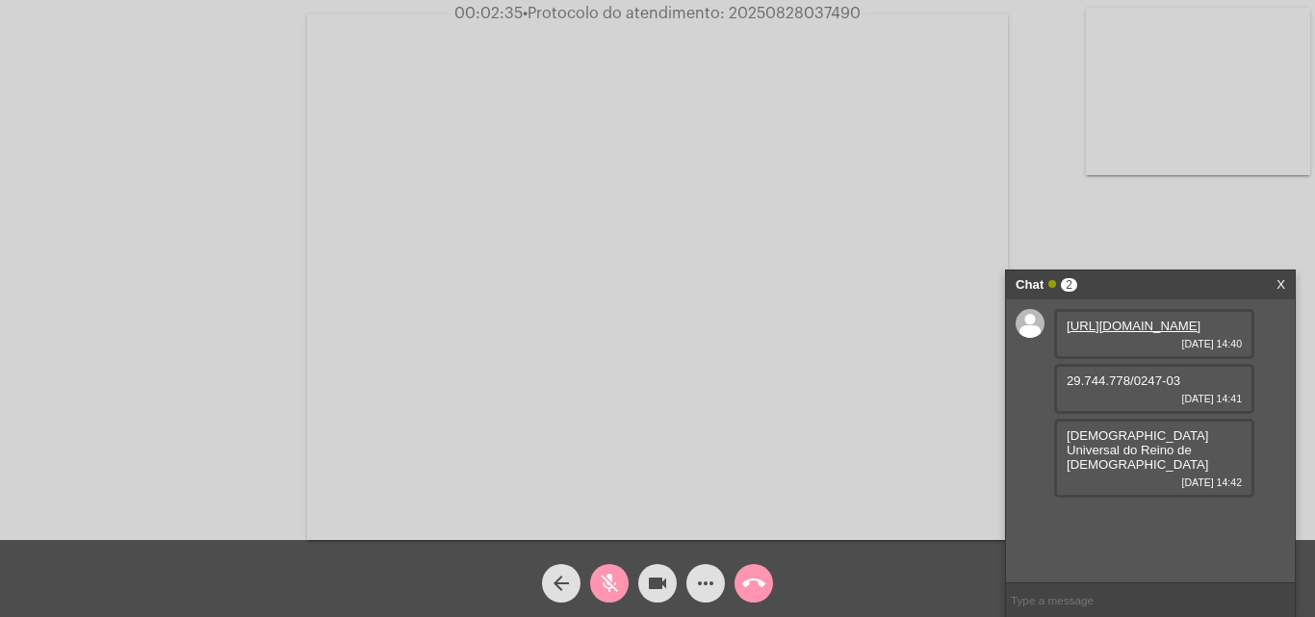
click at [610, 567] on span "mic_off" at bounding box center [609, 583] width 23 height 39
drag, startPoint x: 1067, startPoint y: 475, endPoint x: 1227, endPoint y: 488, distance: 161.3
click at [1230, 488] on div "Igreja Universal do Reino de Deus 28/08/2025 14:42" at bounding box center [1154, 458] width 200 height 79
click at [618, 581] on mat-icon "mic" at bounding box center [609, 583] width 23 height 23
click at [605, 577] on mat-icon "mic_off" at bounding box center [609, 583] width 23 height 23
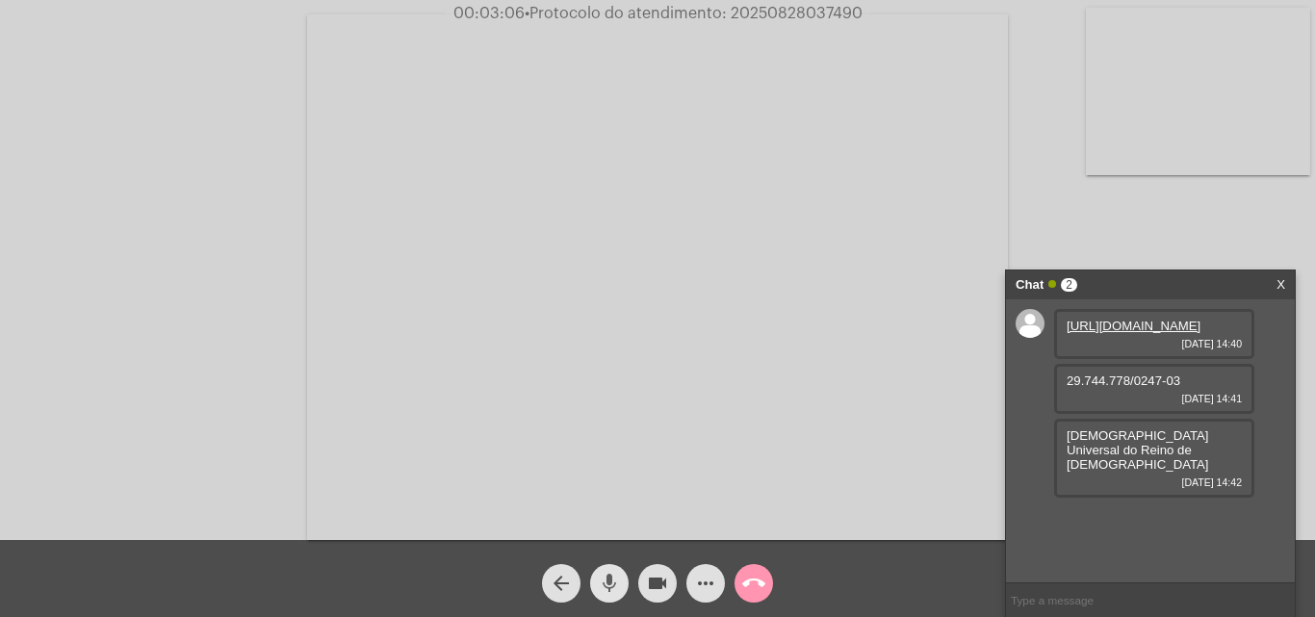
click at [605, 577] on mat-icon "mic" at bounding box center [609, 583] width 23 height 23
click at [608, 579] on mat-icon "mic_off" at bounding box center [609, 583] width 23 height 23
click at [817, 15] on span "• Protocolo do atendimento: 20250828037490" at bounding box center [691, 13] width 338 height 15
copy span "20250828037490"
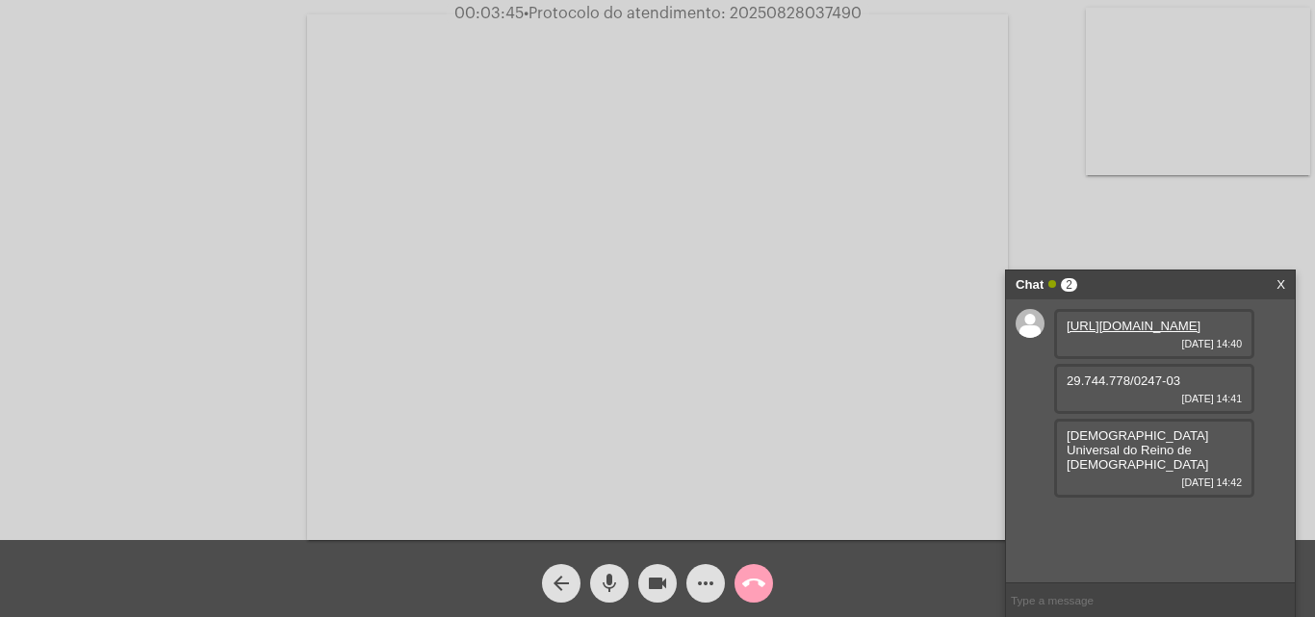
click at [749, 590] on mat-icon "call_end" at bounding box center [753, 583] width 23 height 23
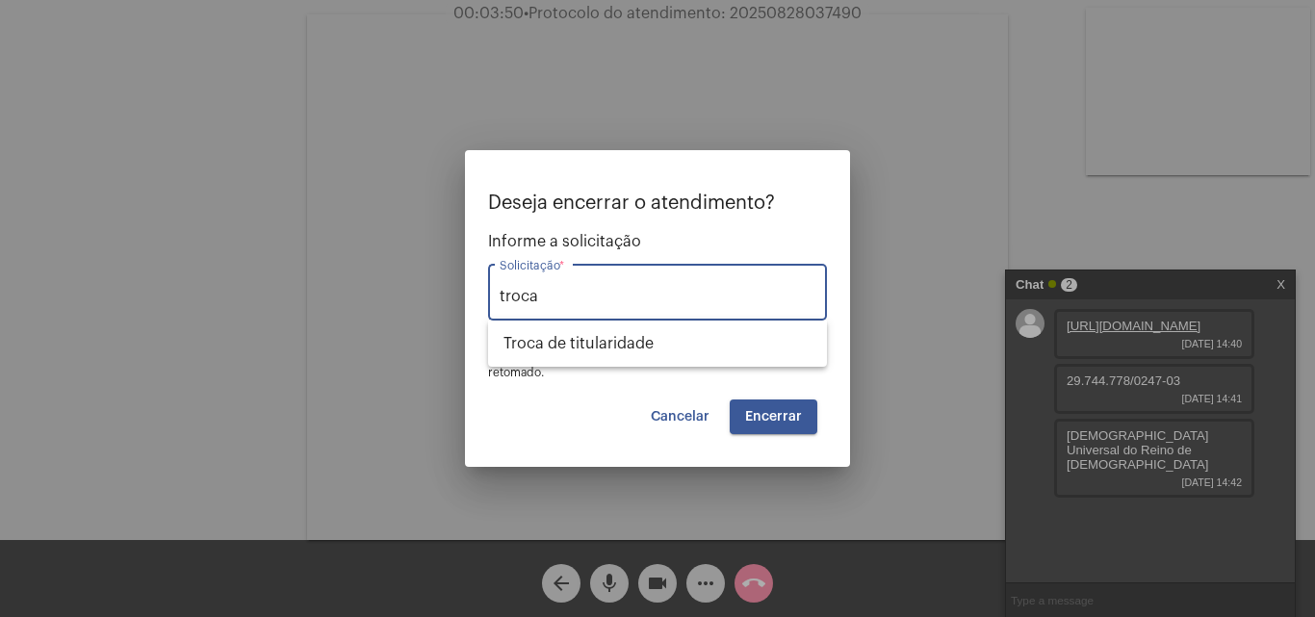
type input "troca"
click at [776, 420] on span "Encerrar" at bounding box center [773, 416] width 57 height 13
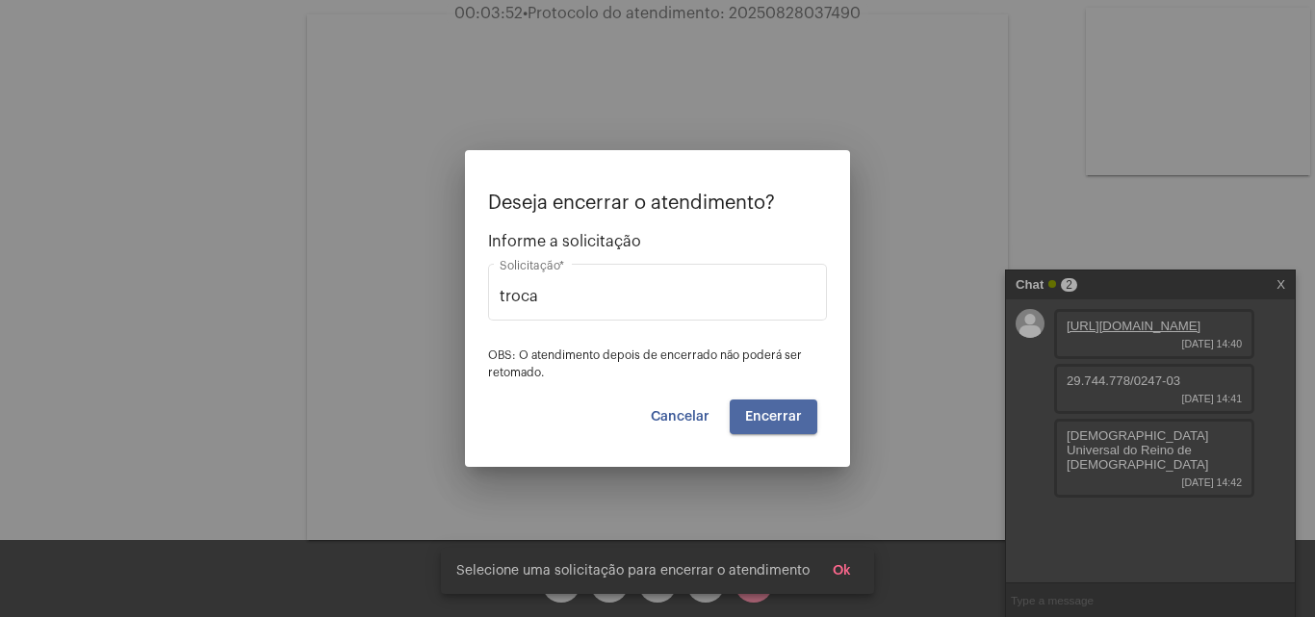
click at [776, 420] on span "Encerrar" at bounding box center [773, 416] width 57 height 13
click at [706, 417] on span "Cancelar" at bounding box center [680, 416] width 59 height 13
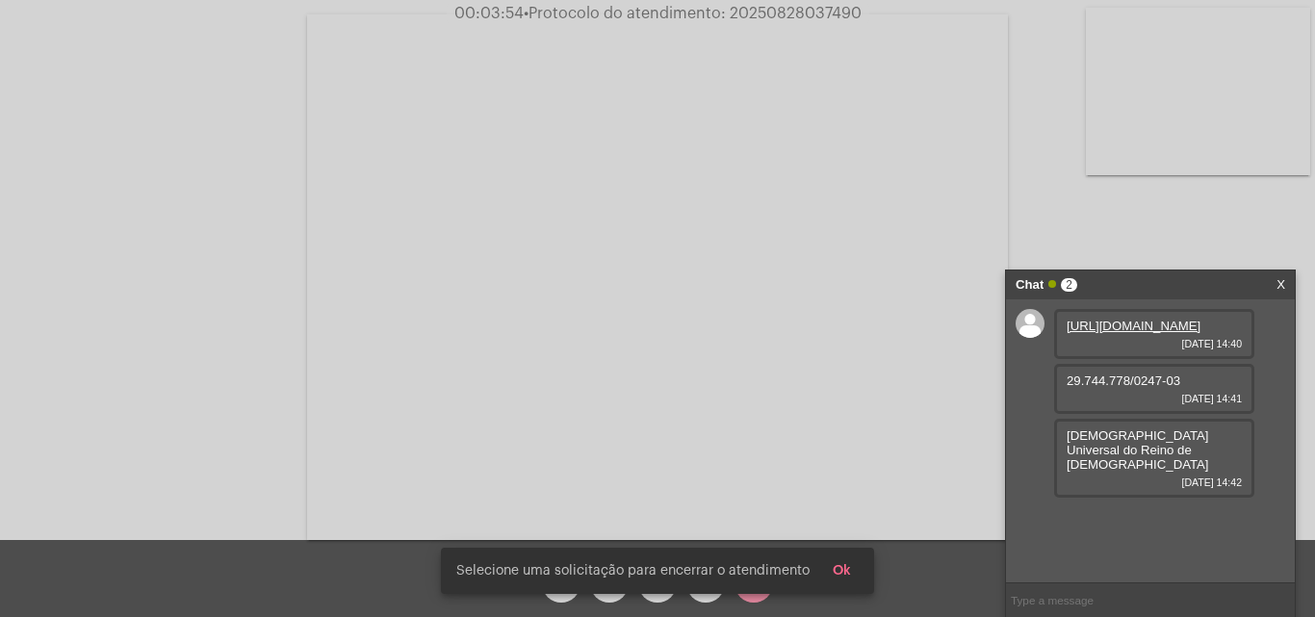
click at [842, 565] on button "Ok" at bounding box center [841, 571] width 49 height 35
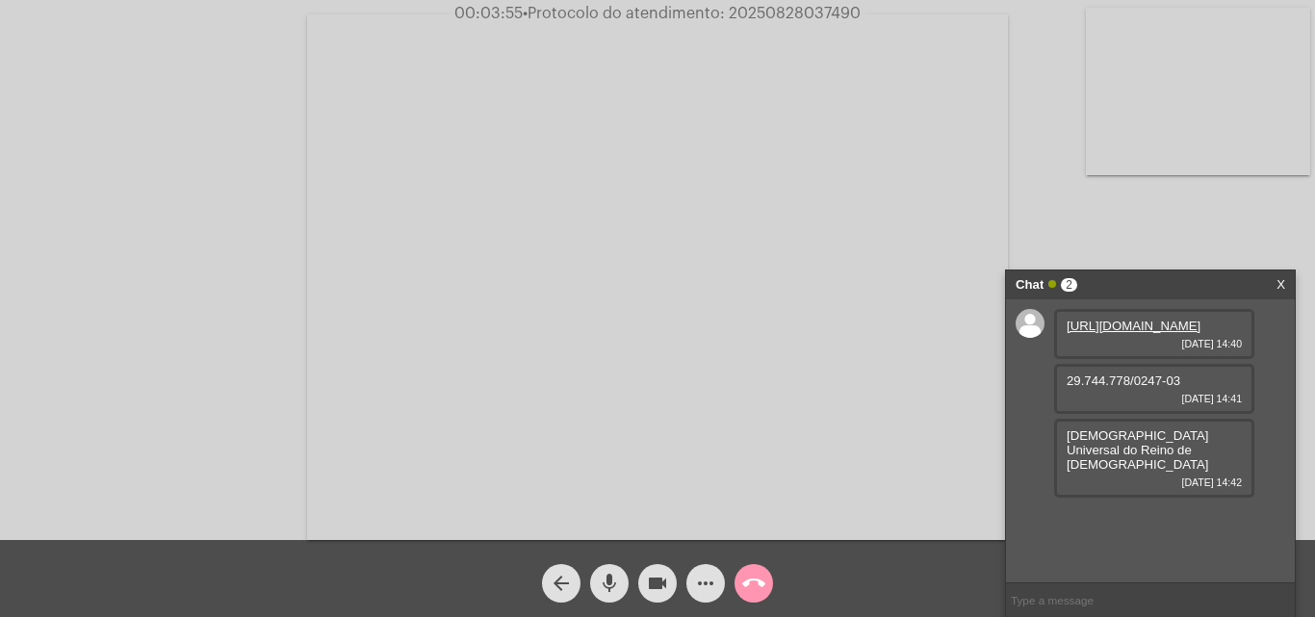
click at [554, 582] on mat-icon "arrow_back" at bounding box center [561, 583] width 23 height 23
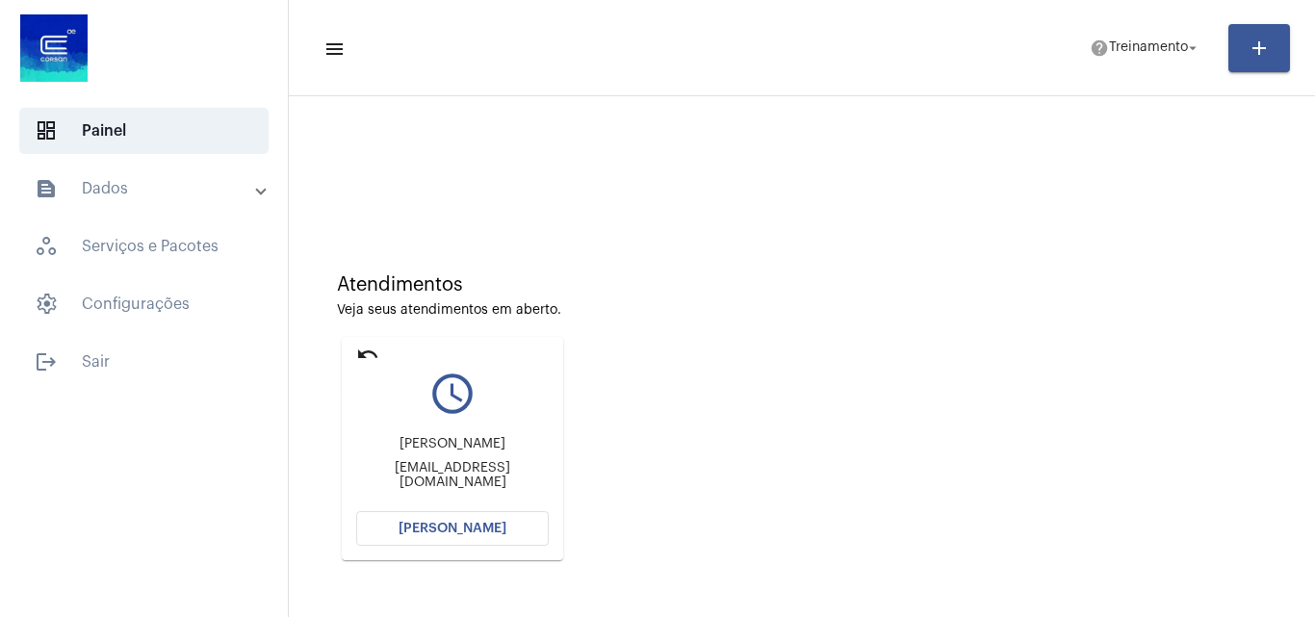
click at [362, 351] on mat-icon "undo" at bounding box center [367, 354] width 23 height 23
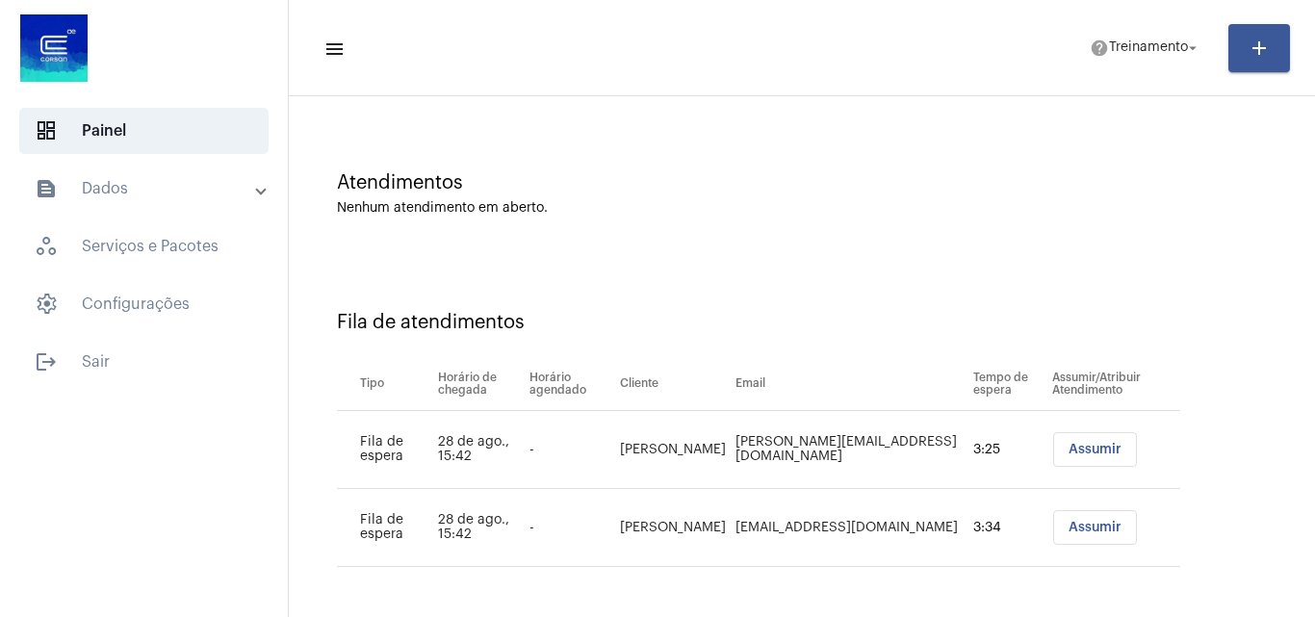
scroll to position [104, 0]
click at [1069, 522] on span "Assumir" at bounding box center [1095, 525] width 53 height 13
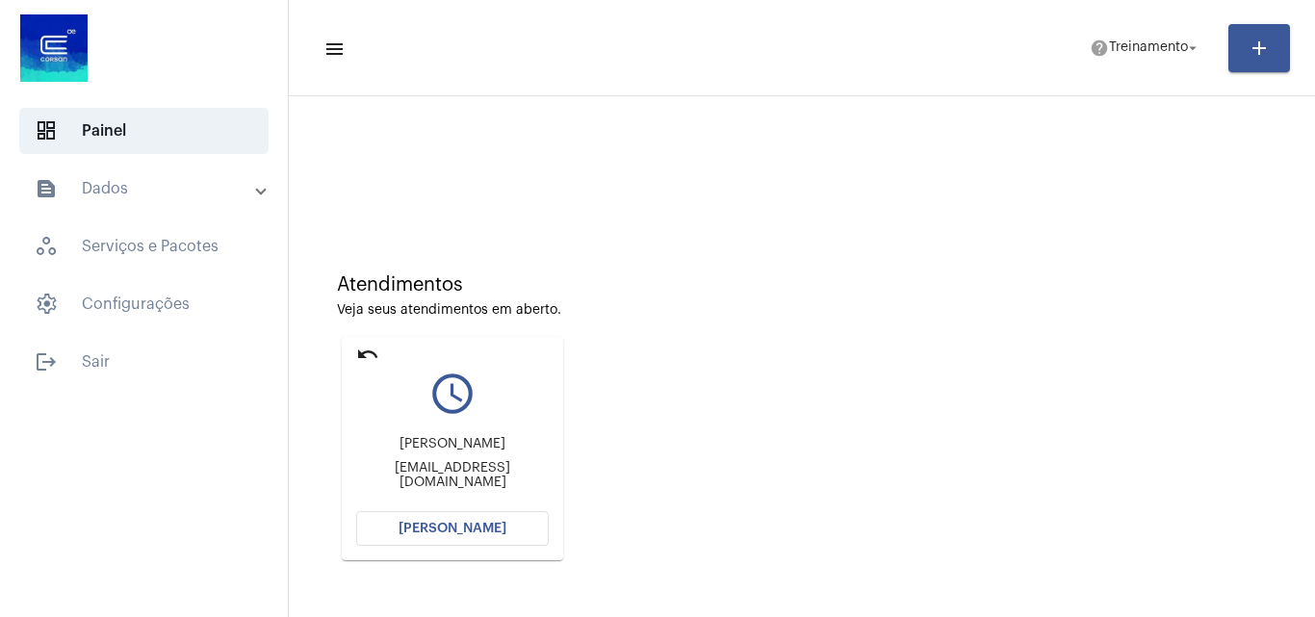
click at [479, 526] on span "[PERSON_NAME]" at bounding box center [453, 528] width 108 height 13
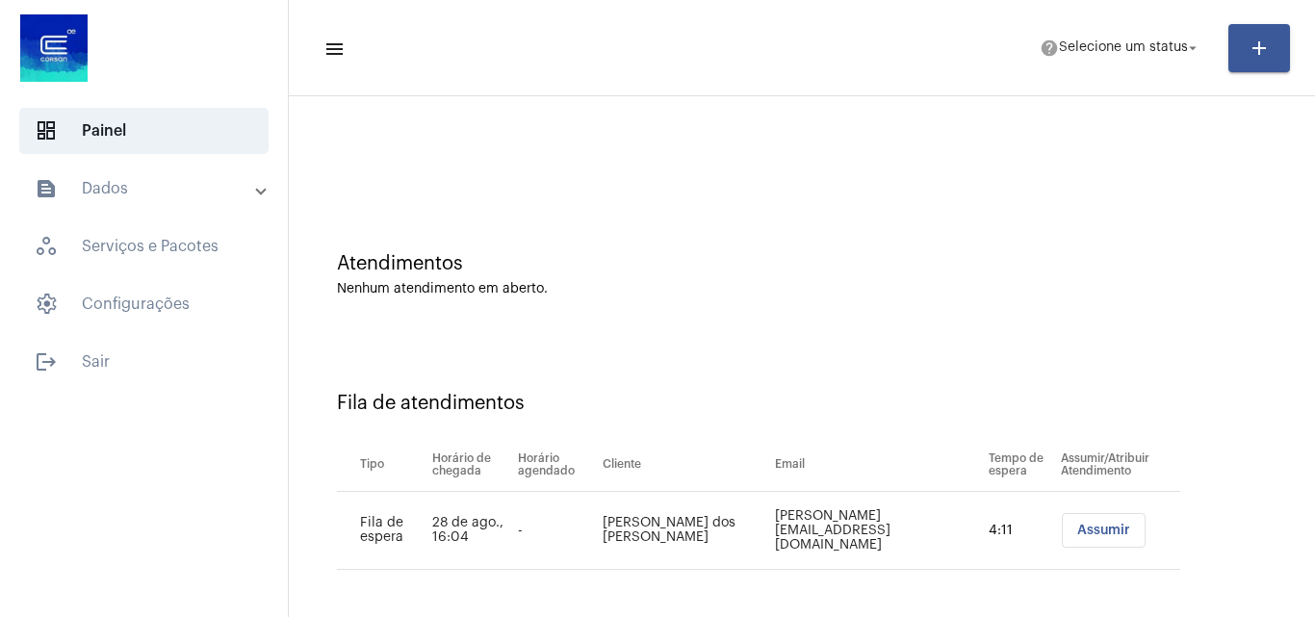
scroll to position [26, 0]
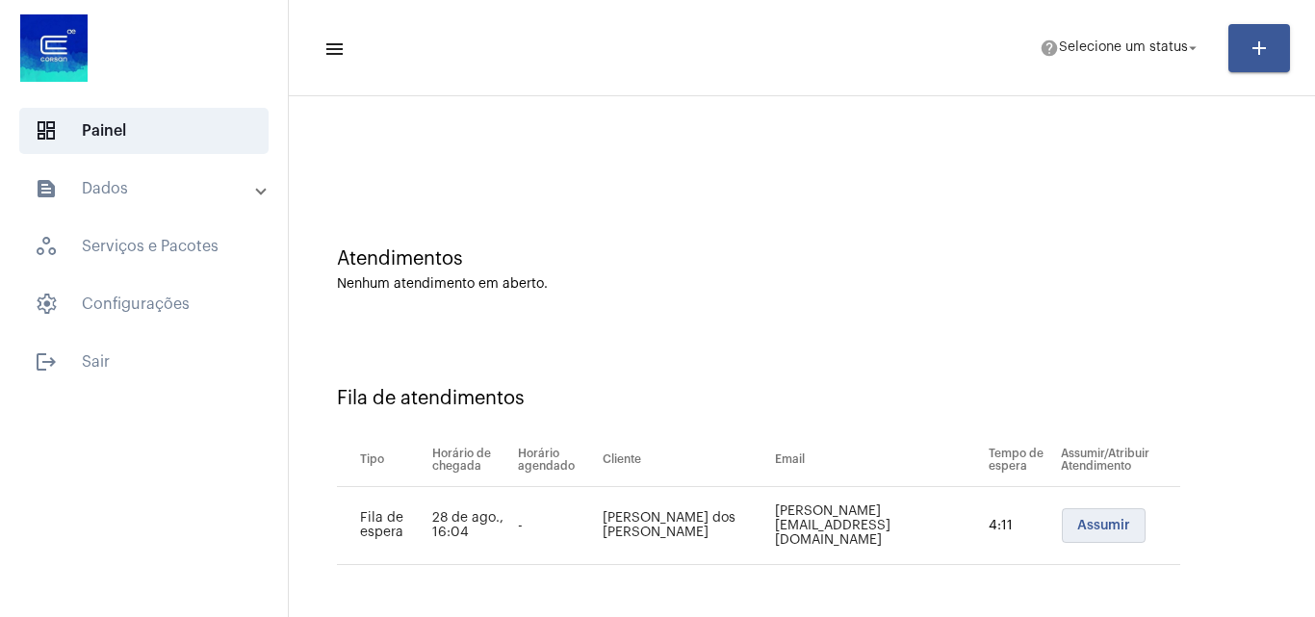
click at [1097, 524] on button "Assumir" at bounding box center [1104, 525] width 84 height 35
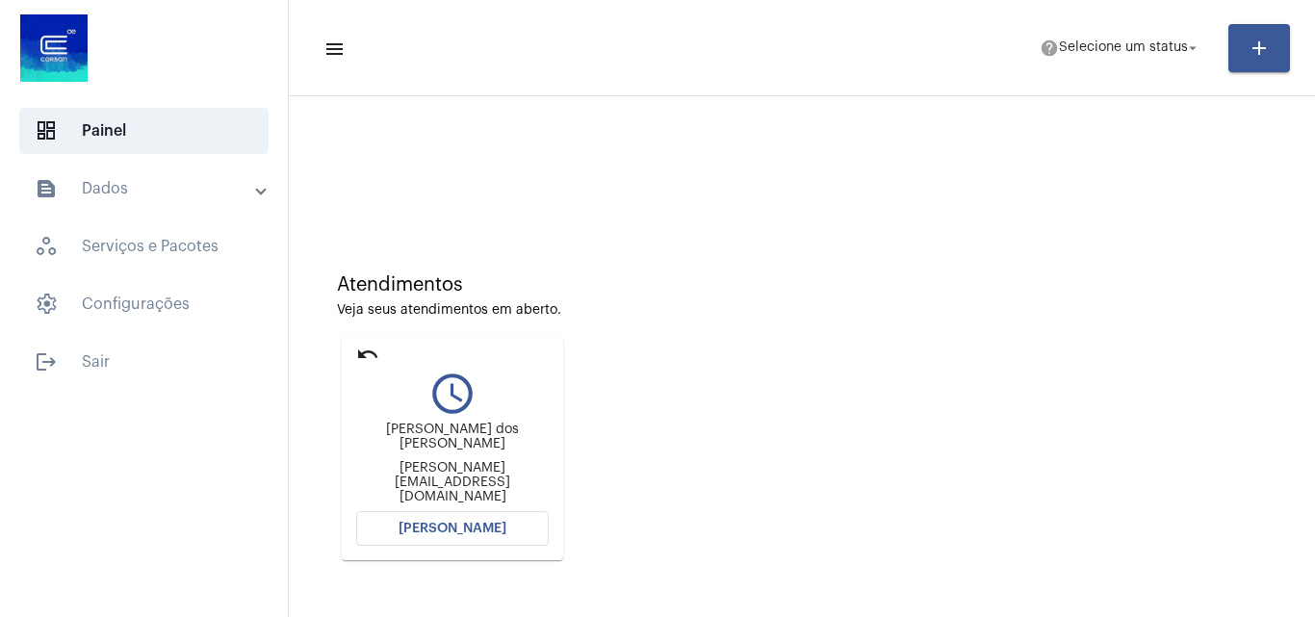
click at [478, 540] on button "[PERSON_NAME]" at bounding box center [452, 528] width 193 height 35
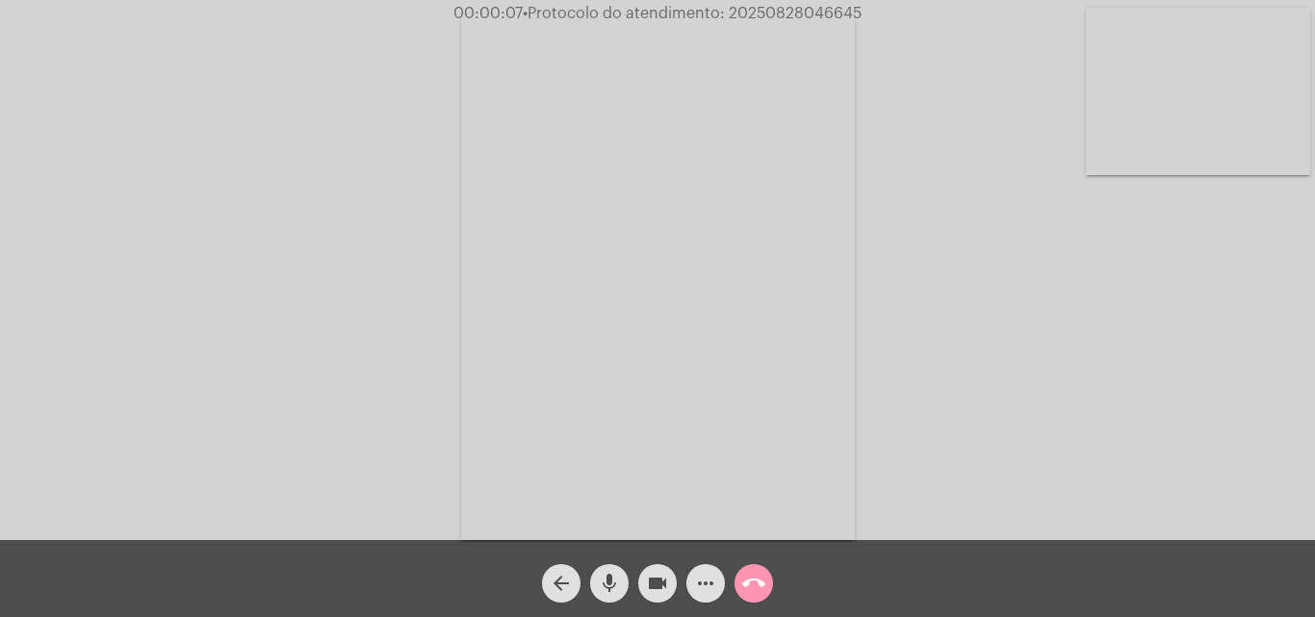
click at [615, 581] on mat-icon "mic" at bounding box center [609, 583] width 23 height 23
click at [616, 587] on mat-icon "mic_off" at bounding box center [609, 583] width 23 height 23
click at [611, 573] on mat-icon "mic" at bounding box center [609, 583] width 23 height 23
click at [614, 572] on mat-icon "mic_off" at bounding box center [609, 583] width 23 height 23
click at [708, 580] on mat-icon "more_horiz" at bounding box center [705, 583] width 23 height 23
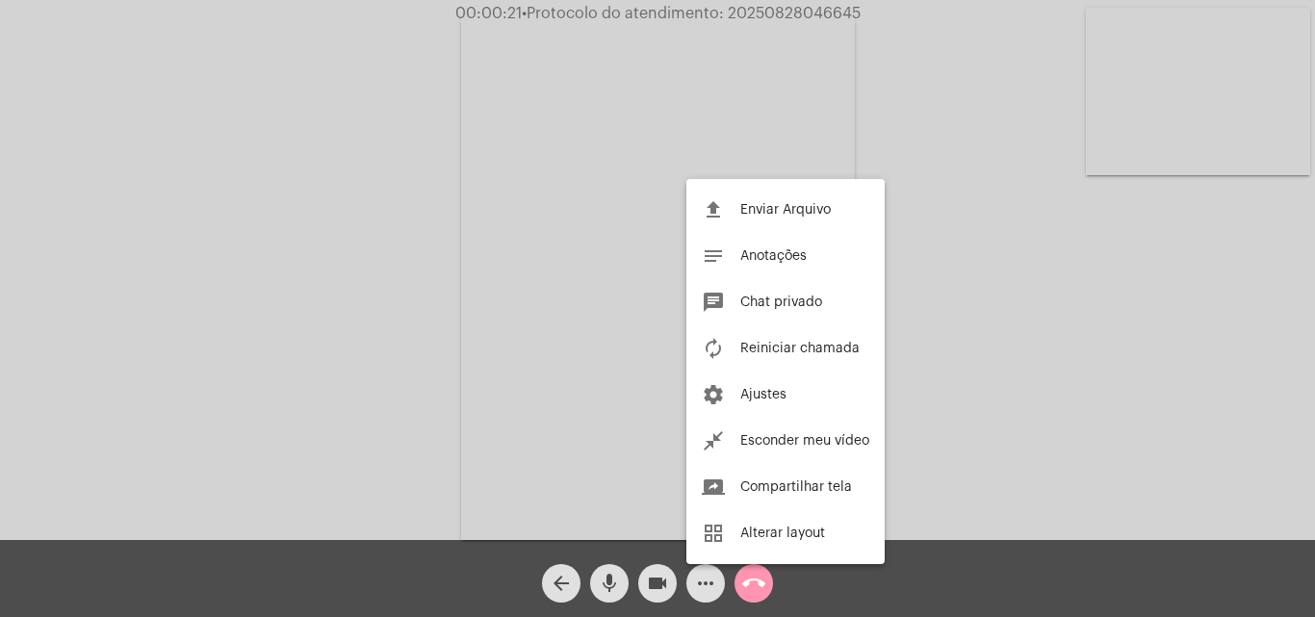
click at [413, 222] on div at bounding box center [657, 308] width 1315 height 617
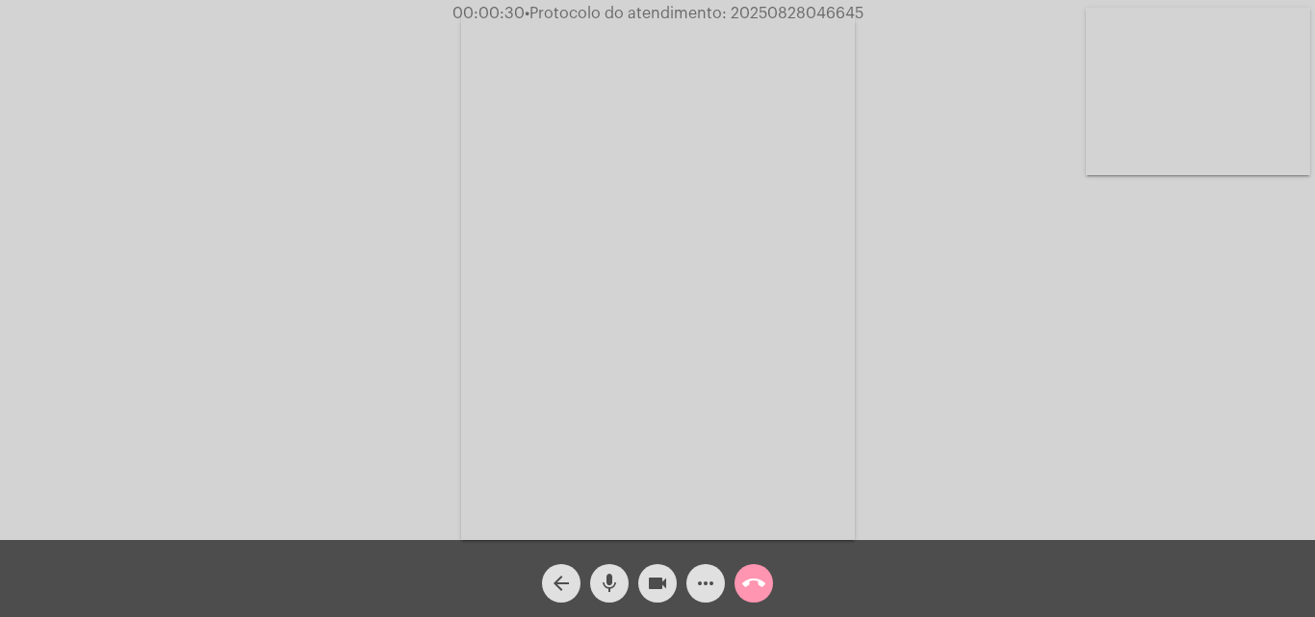
click at [614, 582] on mat-icon "mic" at bounding box center [609, 583] width 23 height 23
click at [603, 582] on mat-icon "mic_off" at bounding box center [609, 583] width 23 height 23
click at [608, 574] on mat-icon "mic" at bounding box center [609, 583] width 23 height 23
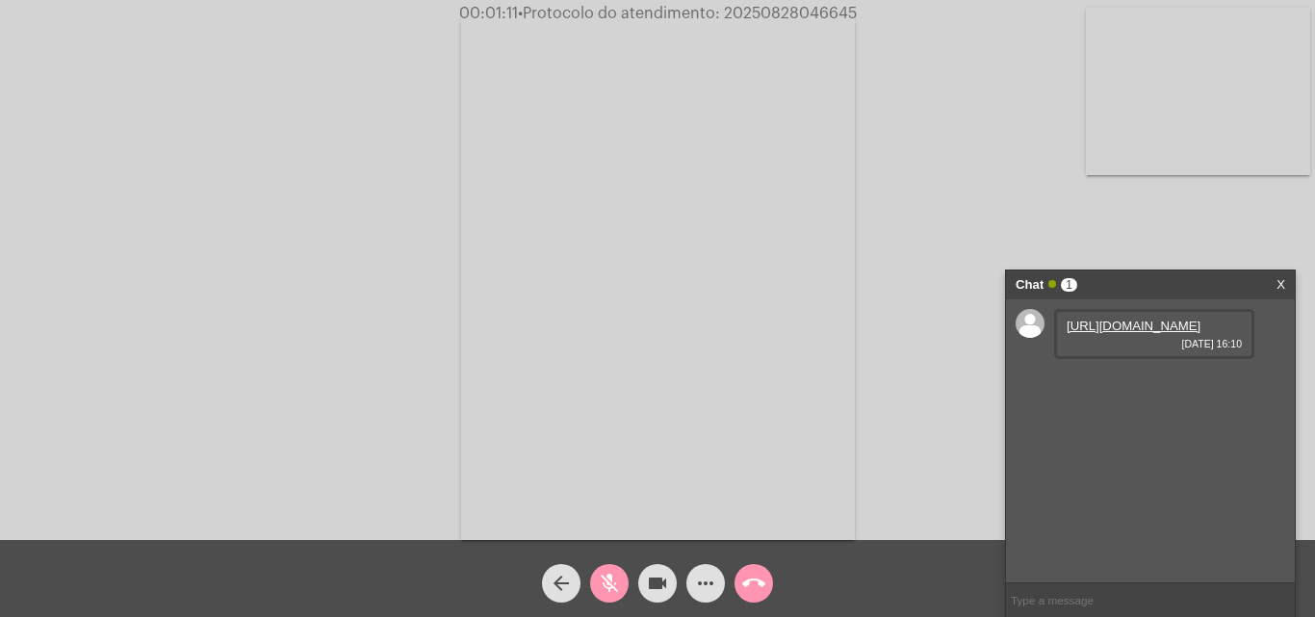
click at [611, 580] on mat-icon "mic_off" at bounding box center [609, 583] width 23 height 23
click at [1113, 333] on link "https://neft-transfer-bucket.s3.amazonaws.com/temp-ee5748f7-a58c-1258-af7f-c876…" at bounding box center [1134, 326] width 134 height 14
click at [1201, 221] on div "Acessando Câmera e Microfone..." at bounding box center [657, 275] width 1311 height 540
click at [1120, 388] on link "https://neft-transfer-bucket.s3.amazonaws.com/temp-f8de252c-9daf-0ac4-50e1-1770…" at bounding box center [1134, 381] width 134 height 14
click at [1198, 249] on div "Acessando Câmera e Microfone..." at bounding box center [657, 275] width 1311 height 540
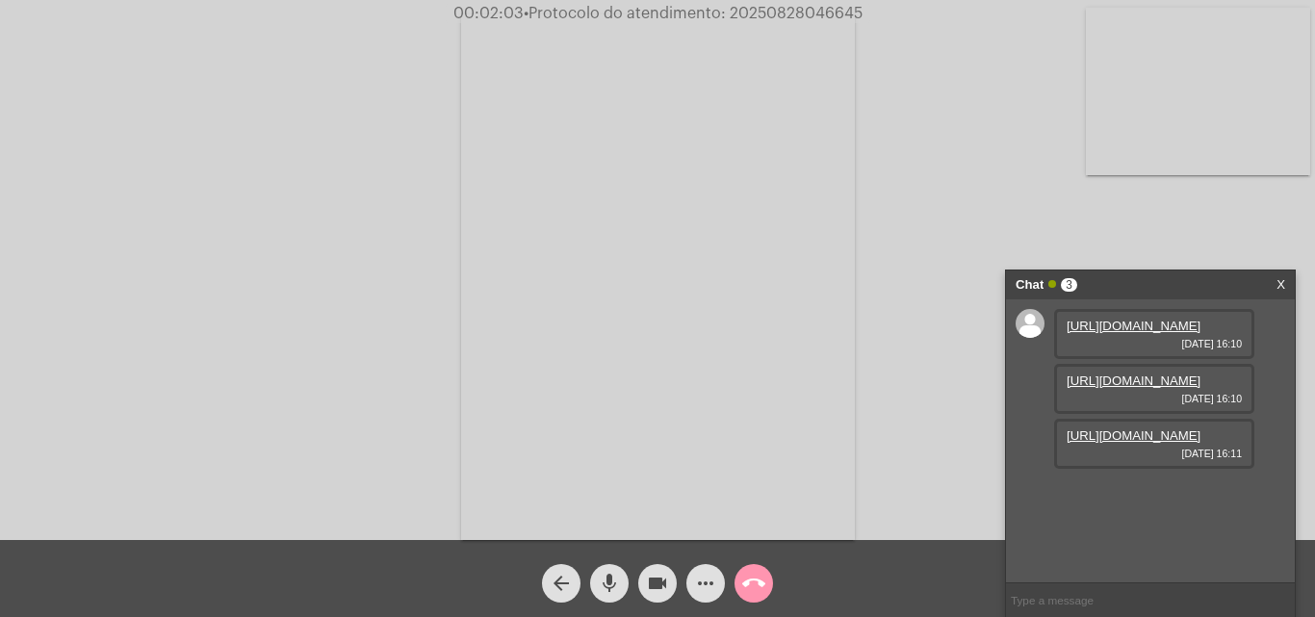
click at [1160, 443] on link "https://neft-transfer-bucket.s3.amazonaws.com/temp-06840141-1ebe-977b-6e50-a6f1…" at bounding box center [1134, 435] width 134 height 14
click at [40, 254] on div "Acessando Câmera e Microfone..." at bounding box center [657, 275] width 1311 height 540
